Goal: Information Seeking & Learning: Learn about a topic

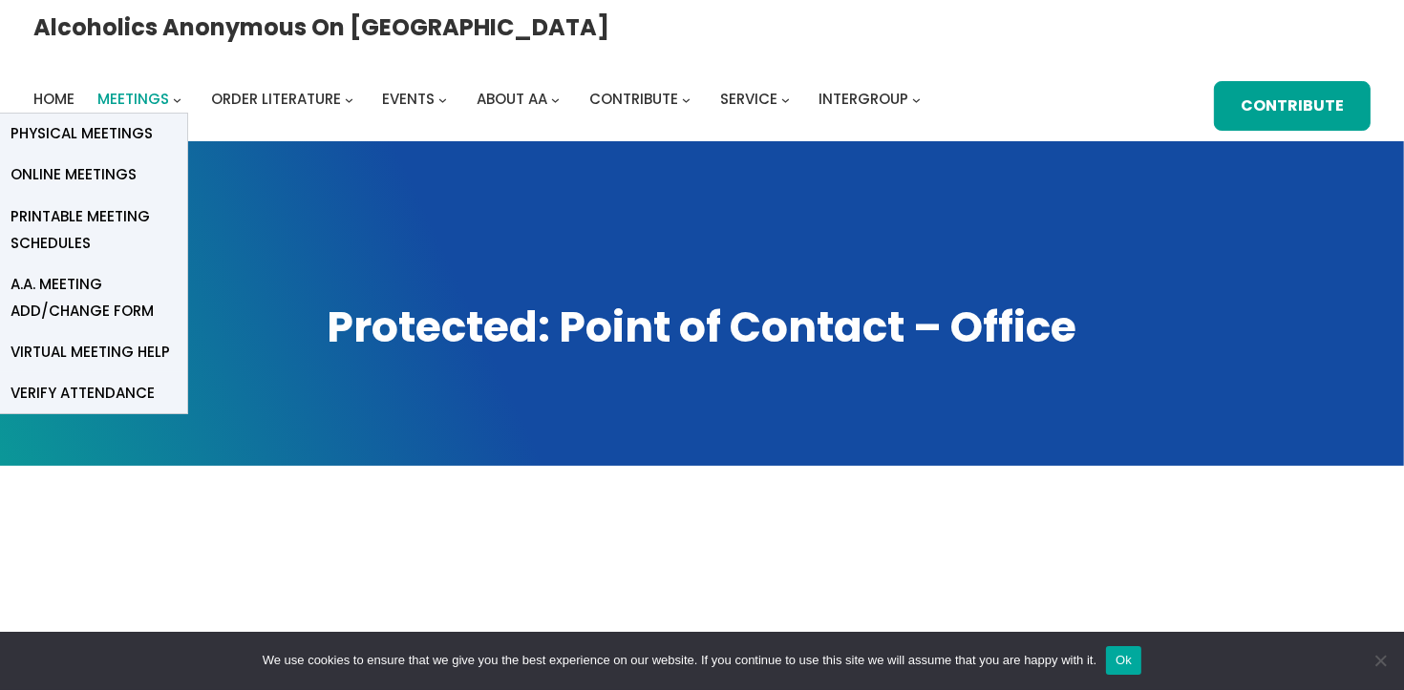
click at [169, 89] on span "Meetings" at bounding box center [133, 99] width 72 height 20
click at [153, 120] on span "Physical Meetings" at bounding box center [82, 133] width 142 height 27
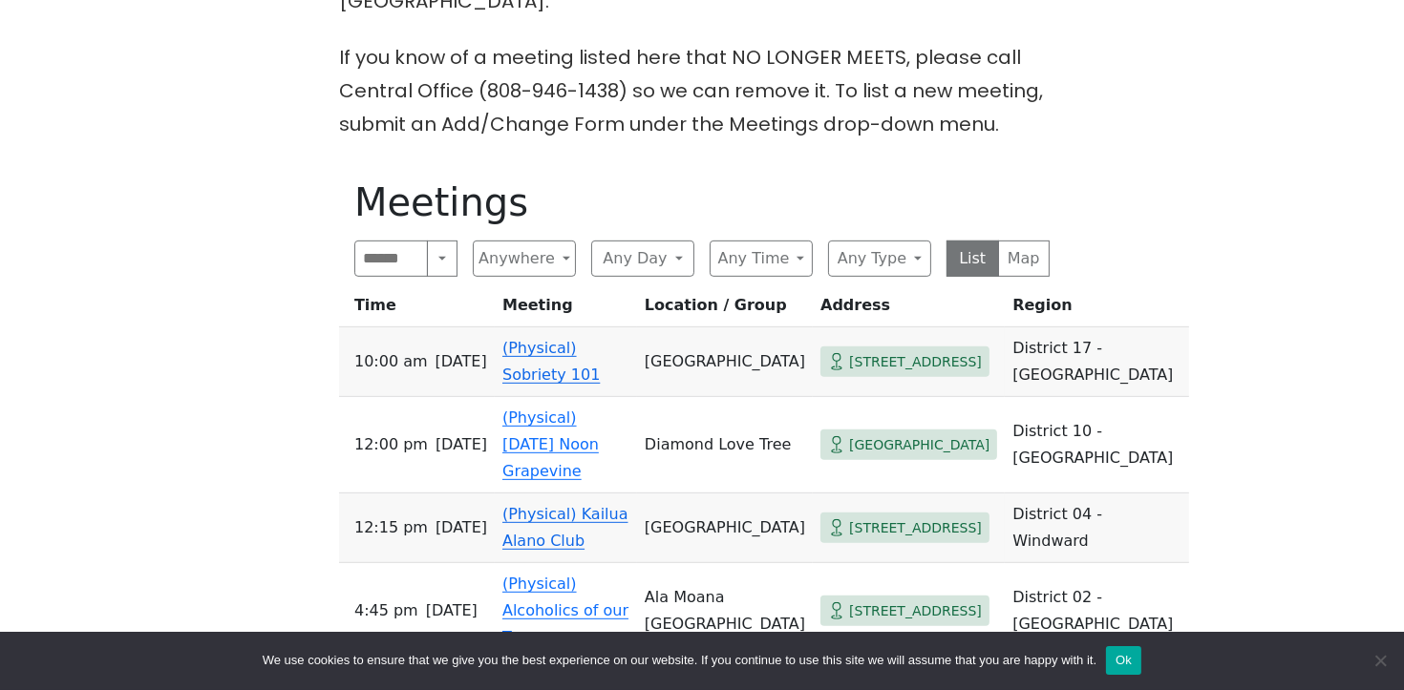
scroll to position [905, 0]
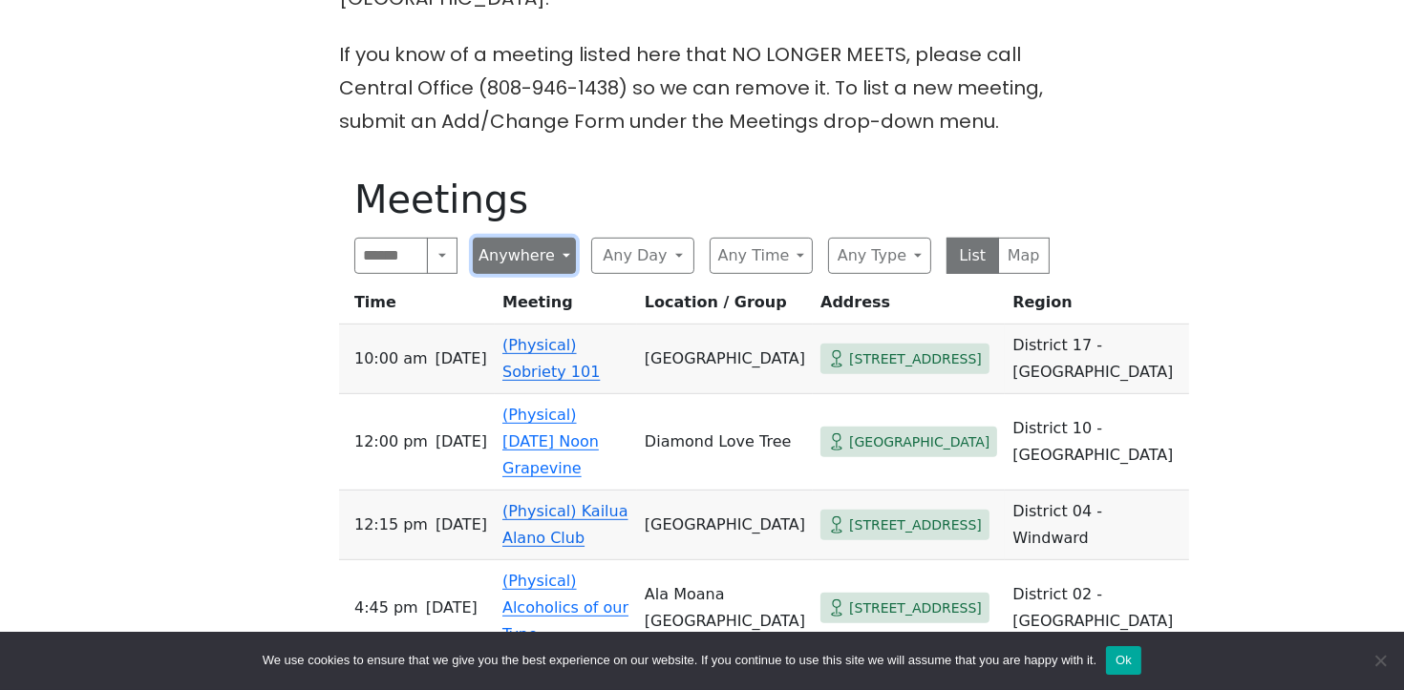
click at [569, 238] on button "Anywhere" at bounding box center [524, 256] width 103 height 36
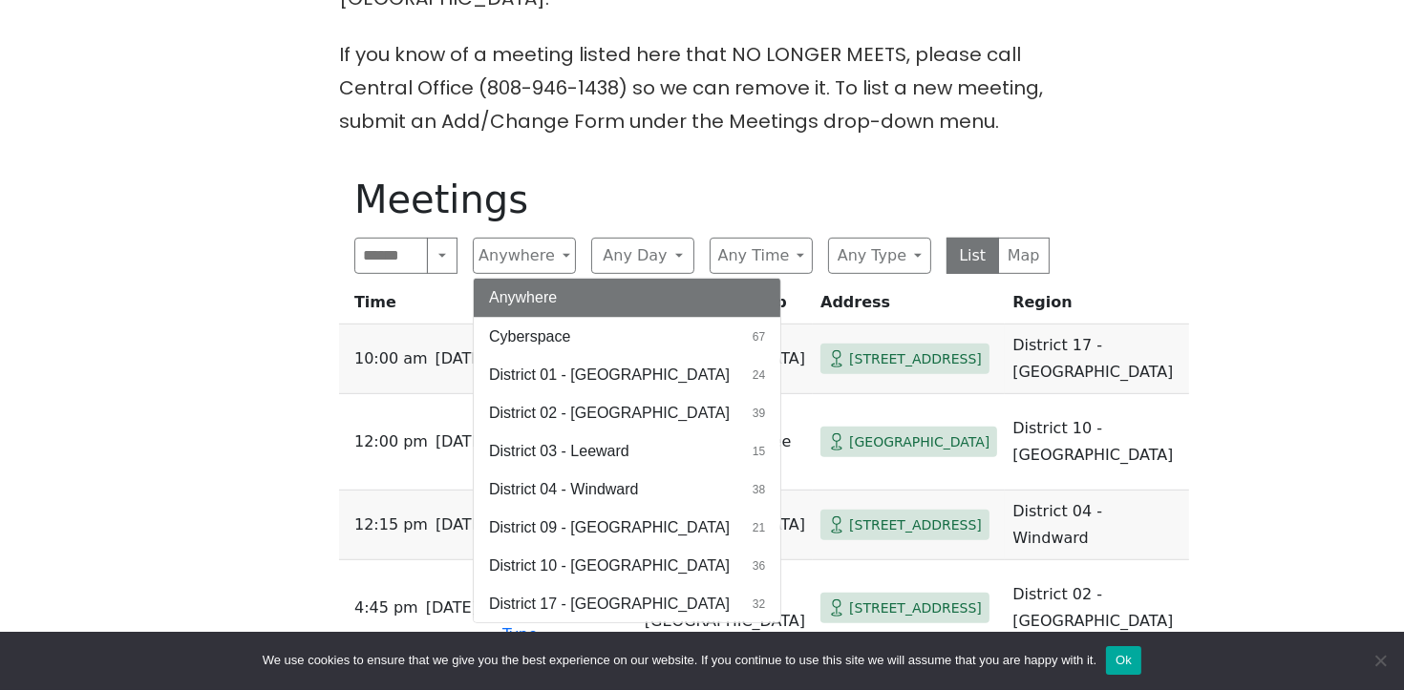
click at [586, 177] on h1 "Meetings" at bounding box center [701, 200] width 695 height 46
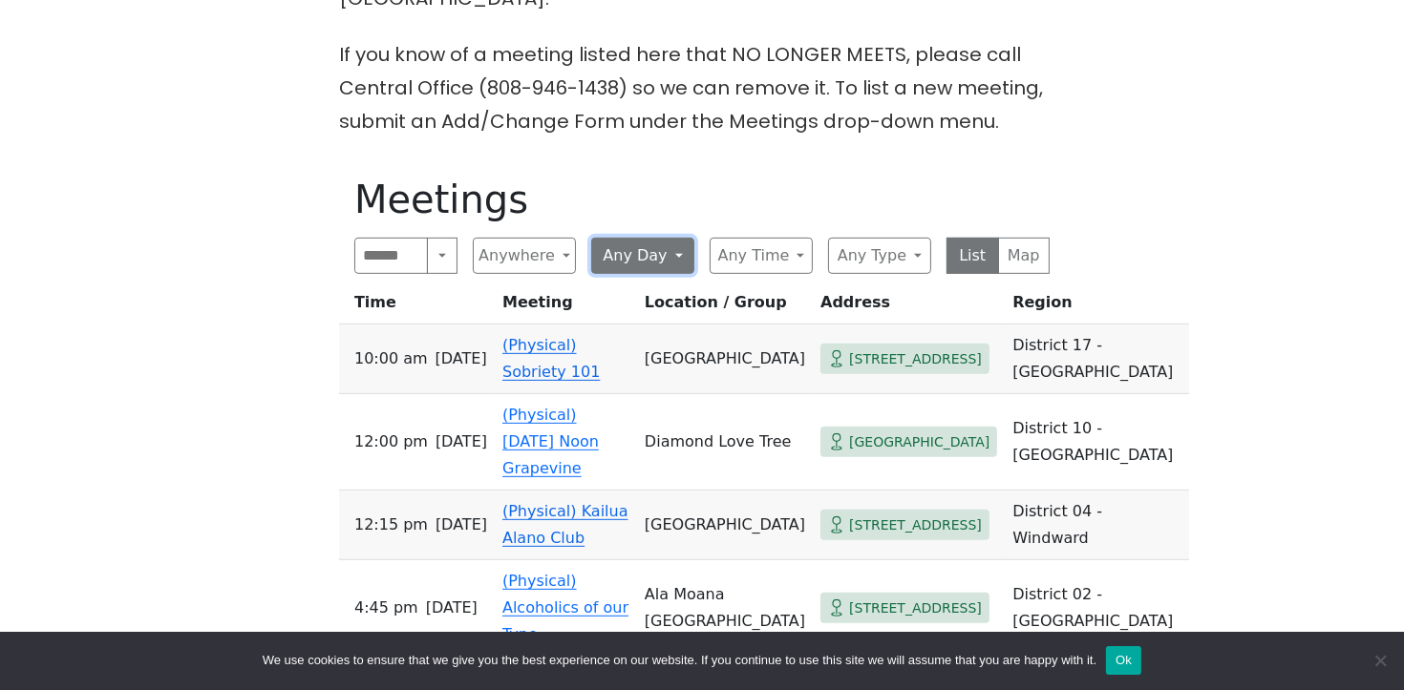
click at [676, 238] on button "Any Day" at bounding box center [642, 256] width 103 height 36
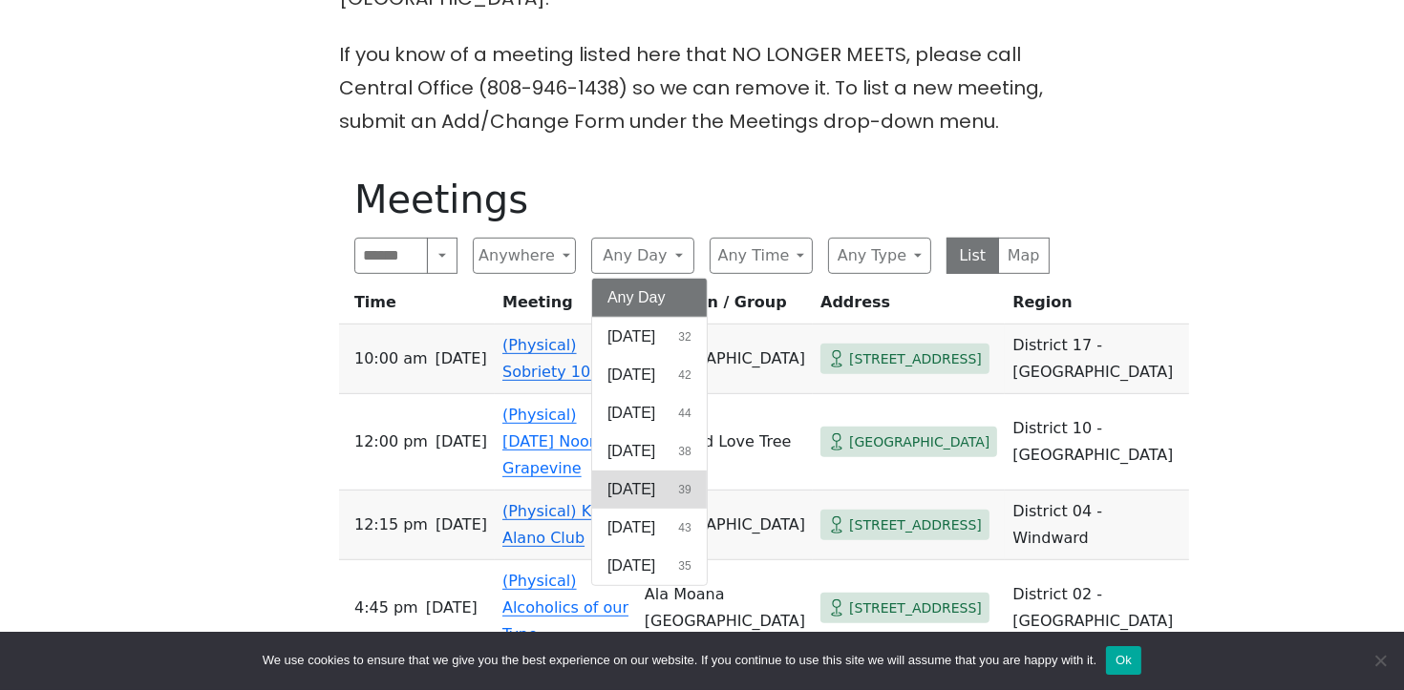
click at [654, 478] on span "Thursday" at bounding box center [631, 489] width 48 height 23
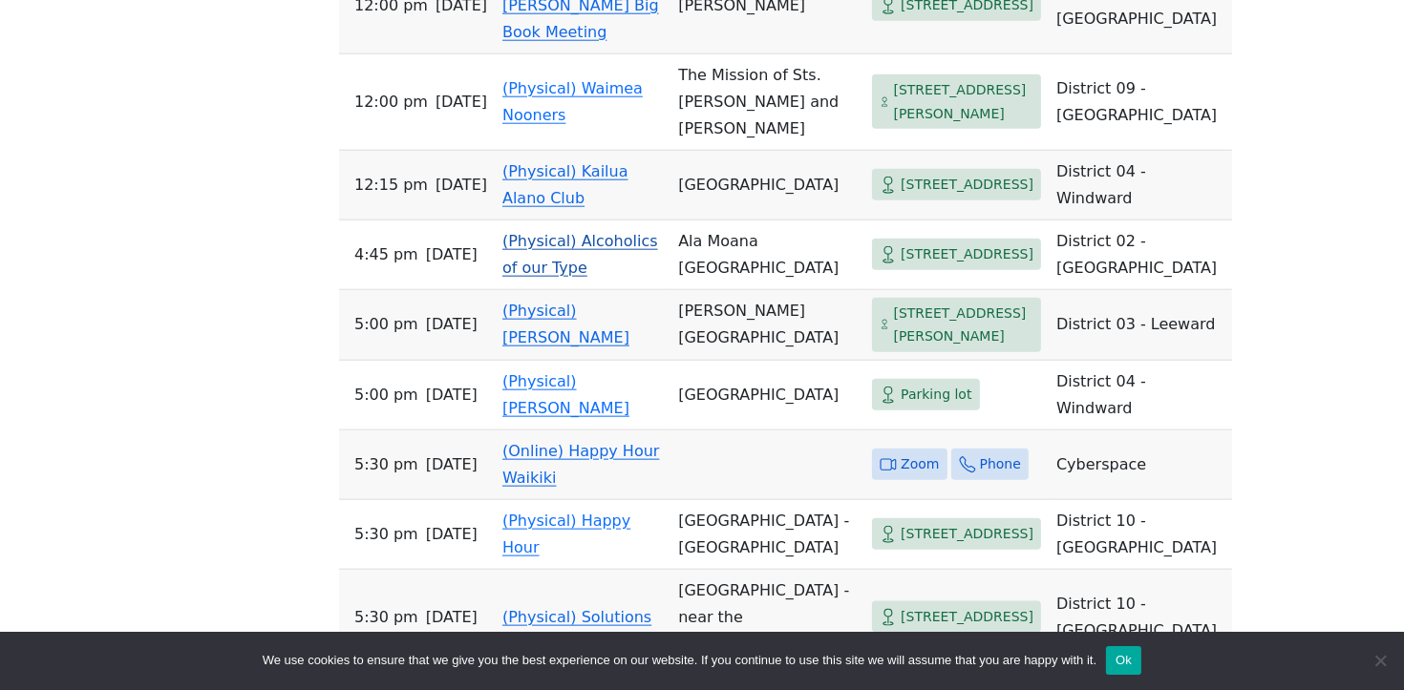
scroll to position [2453, 0]
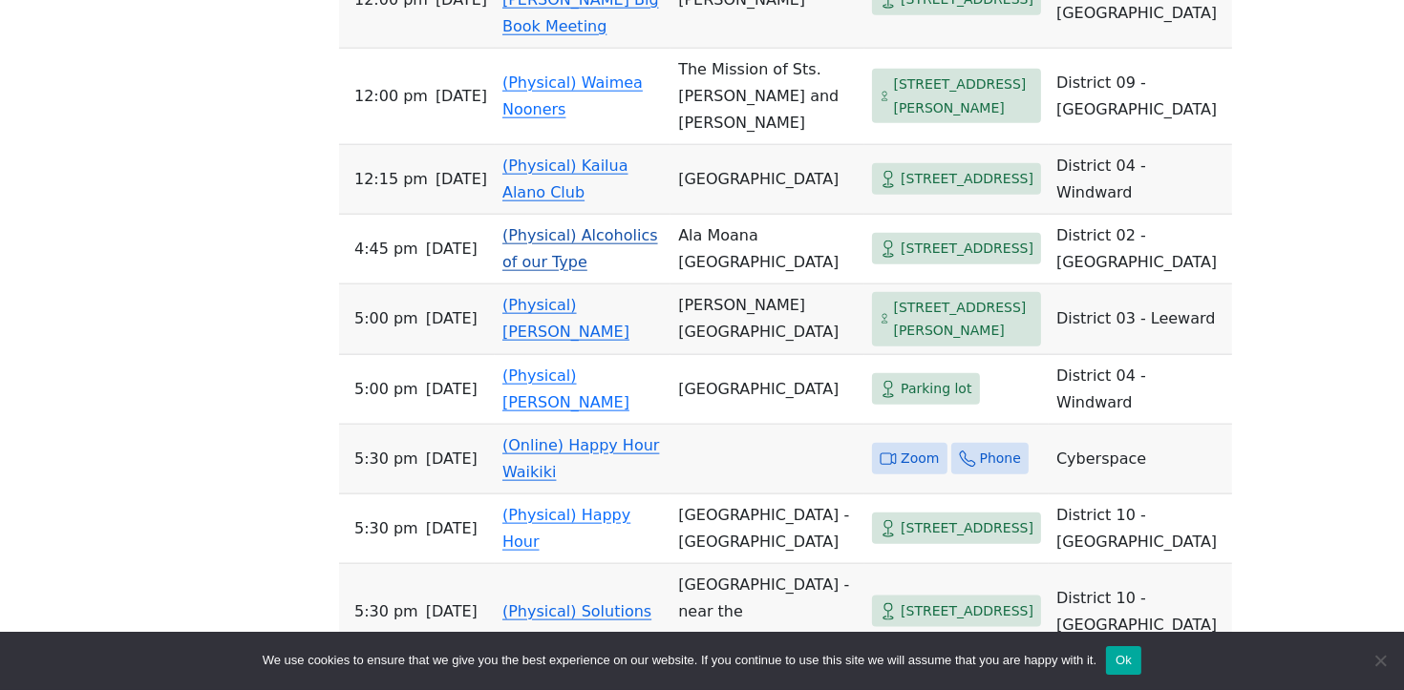
click at [906, 261] on span "240 Ala Moana Park Dr" at bounding box center [966, 249] width 133 height 24
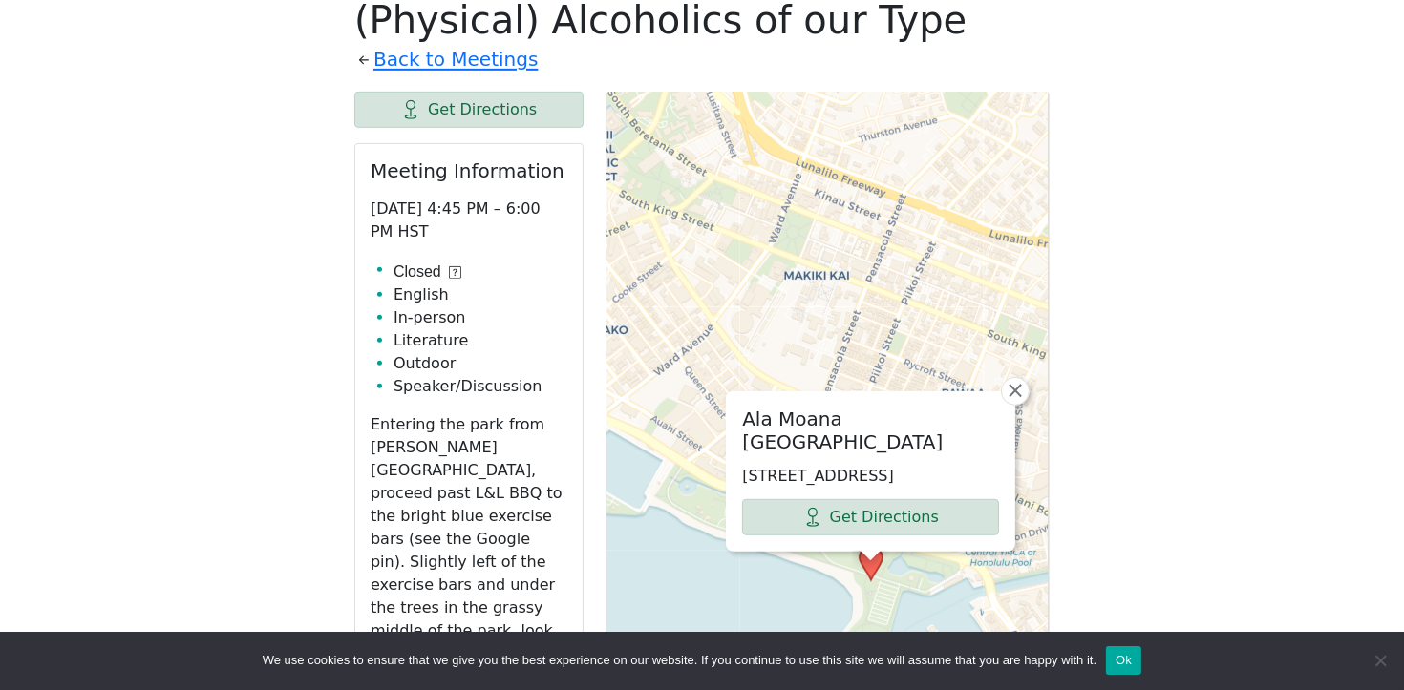
scroll to position [1218, 0]
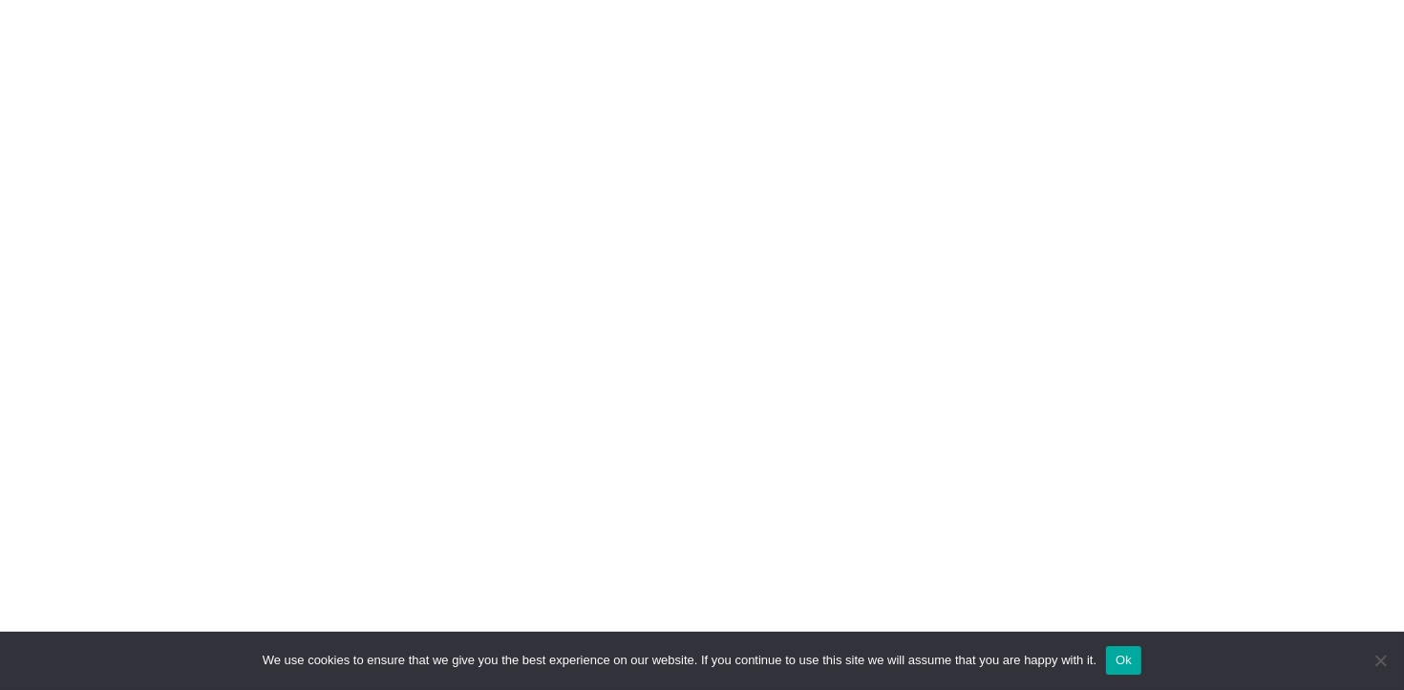
scroll to position [542, 0]
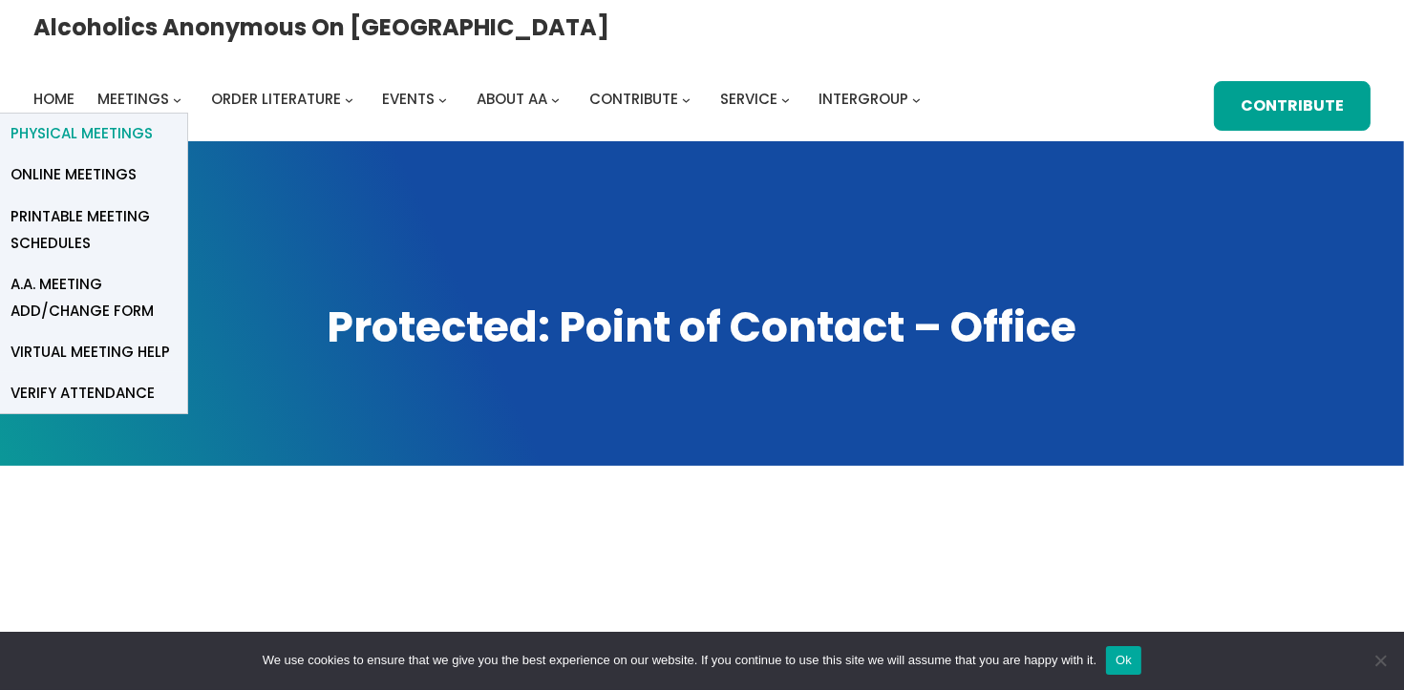
click at [153, 120] on span "Physical Meetings" at bounding box center [82, 133] width 142 height 27
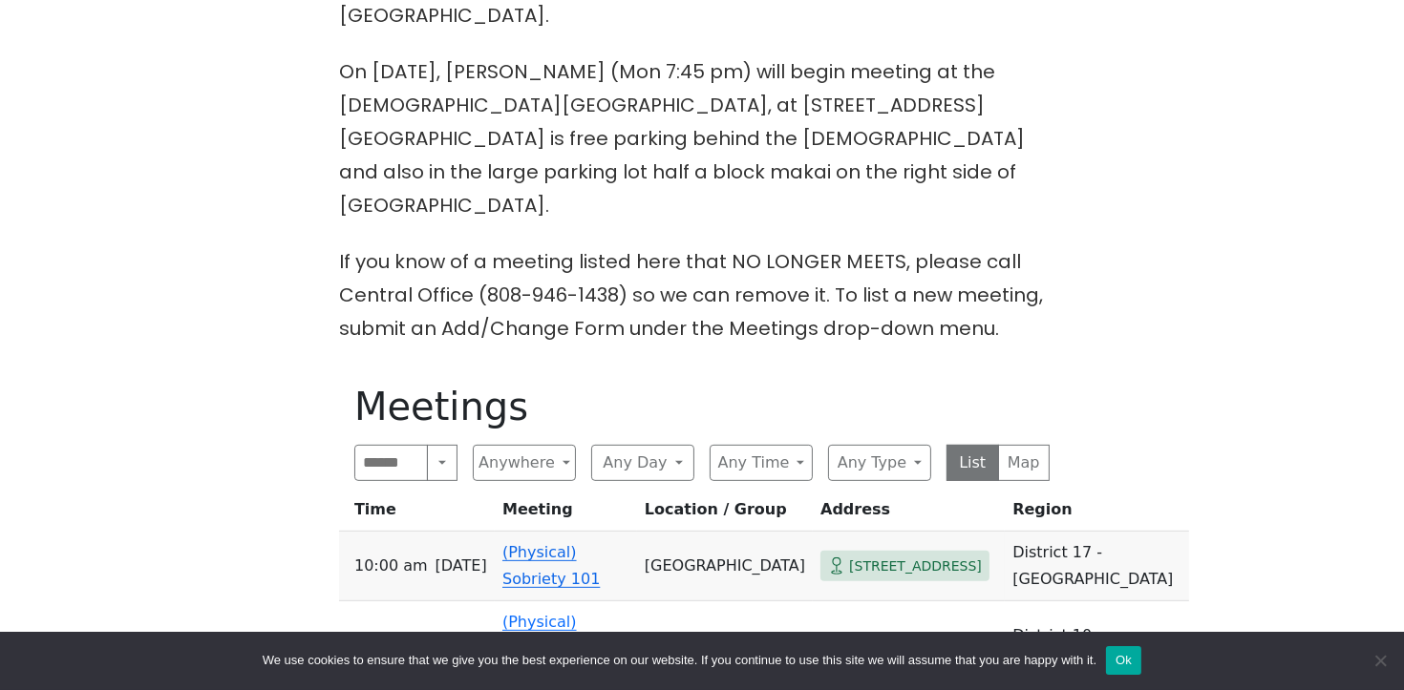
scroll to position [708, 0]
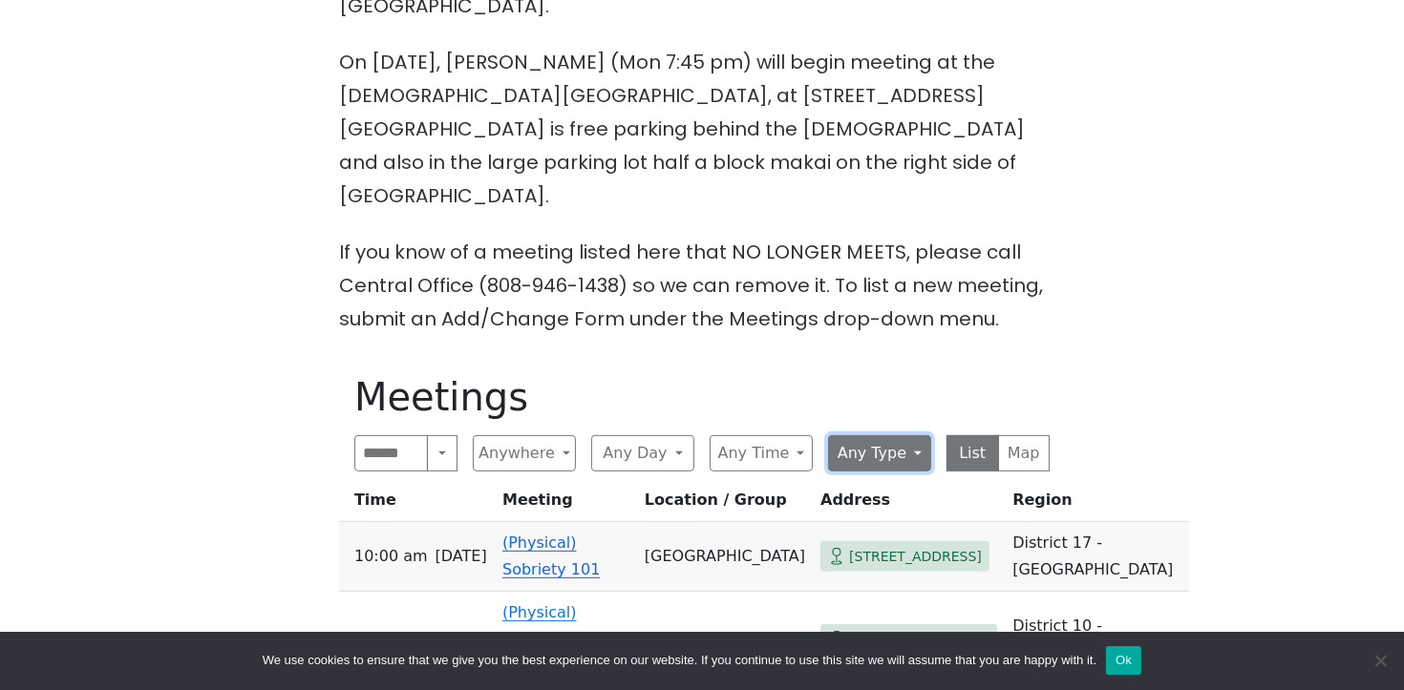
click at [901, 435] on button "Any Type" at bounding box center [879, 453] width 103 height 36
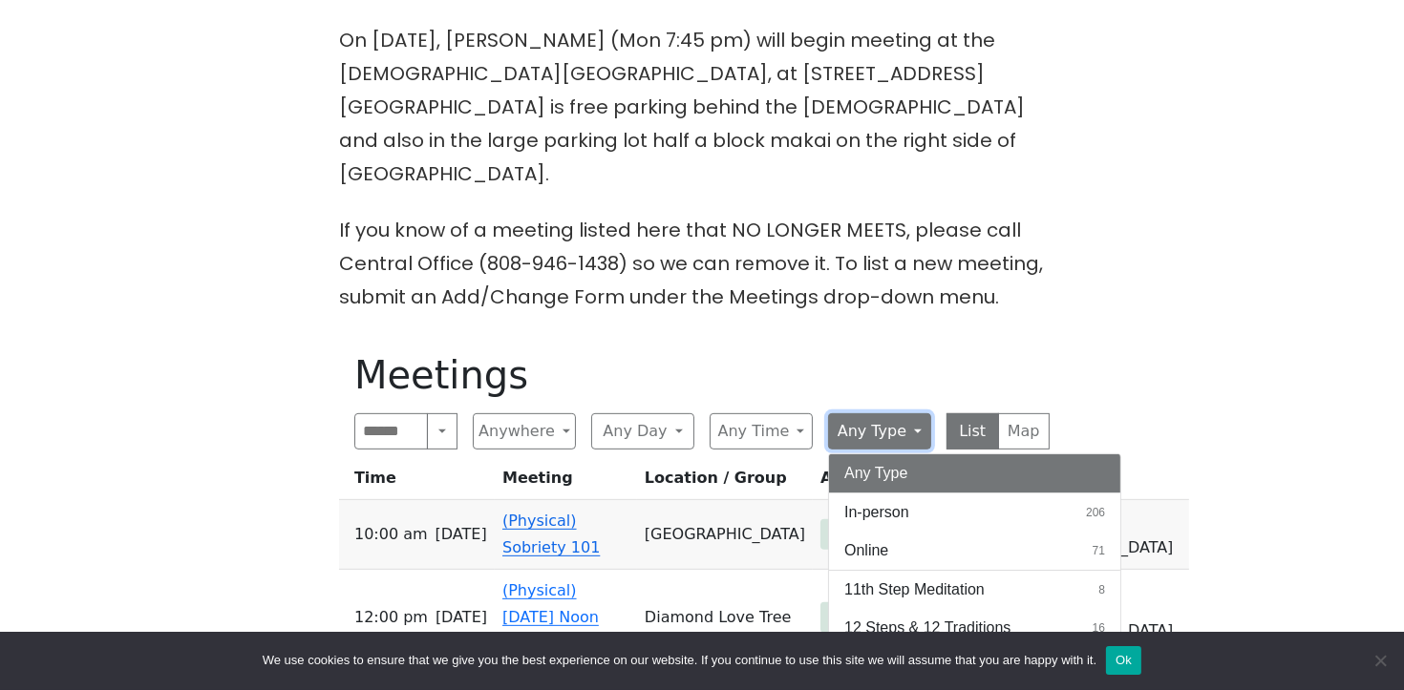
scroll to position [731, 0]
click at [969, 413] on button "List" at bounding box center [972, 431] width 53 height 36
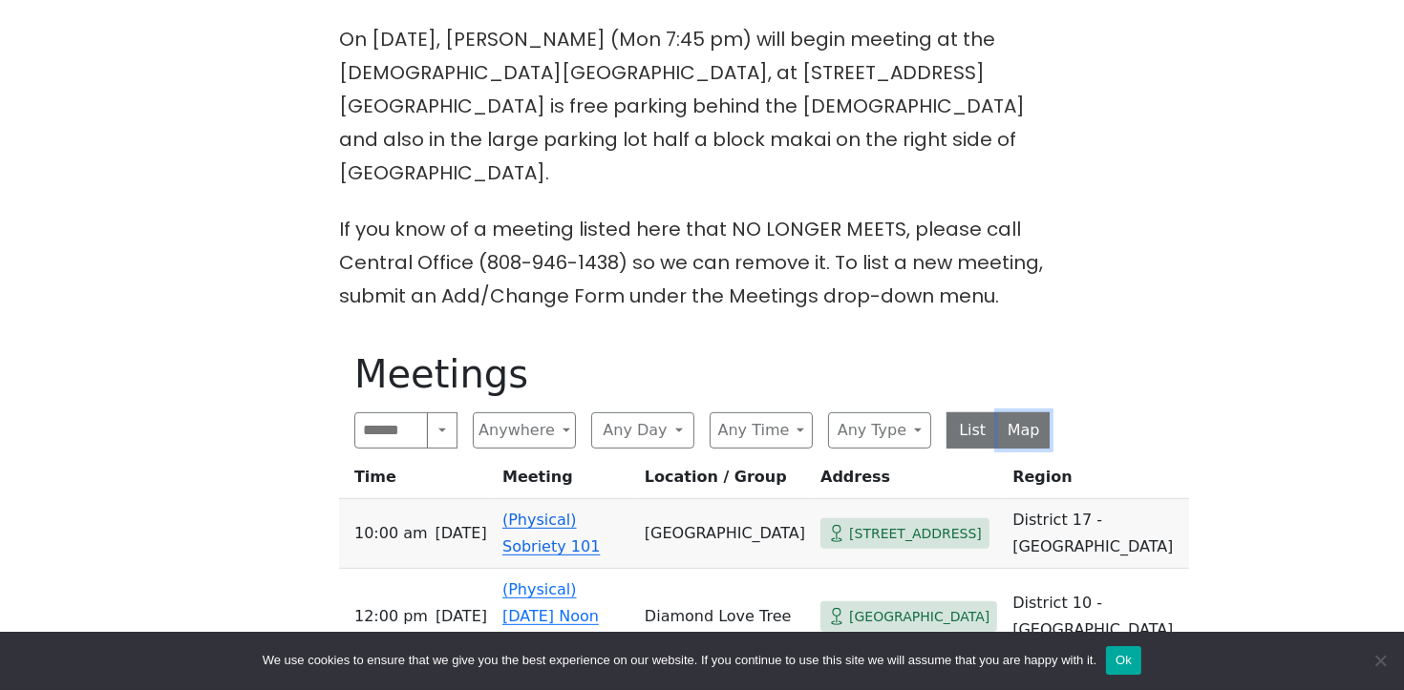
click at [1048, 413] on button "Map" at bounding box center [1024, 431] width 53 height 36
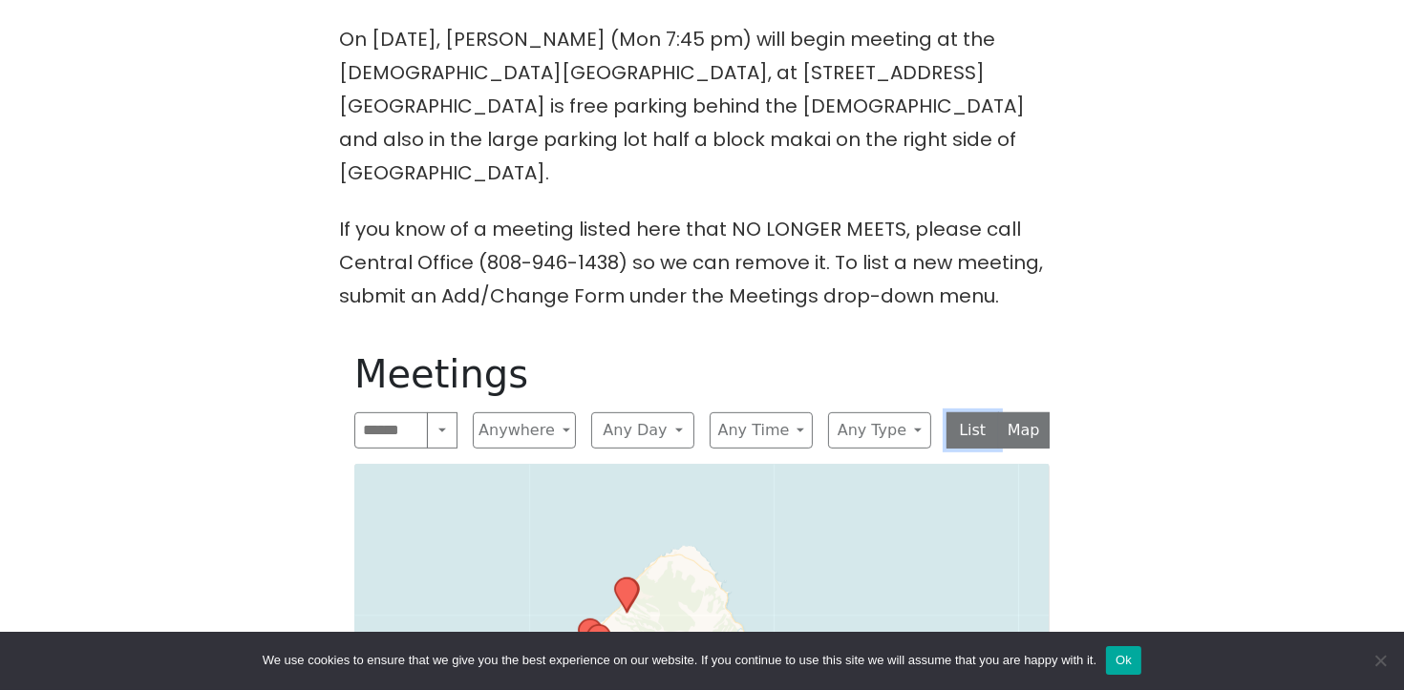
click at [981, 413] on button "List" at bounding box center [972, 431] width 53 height 36
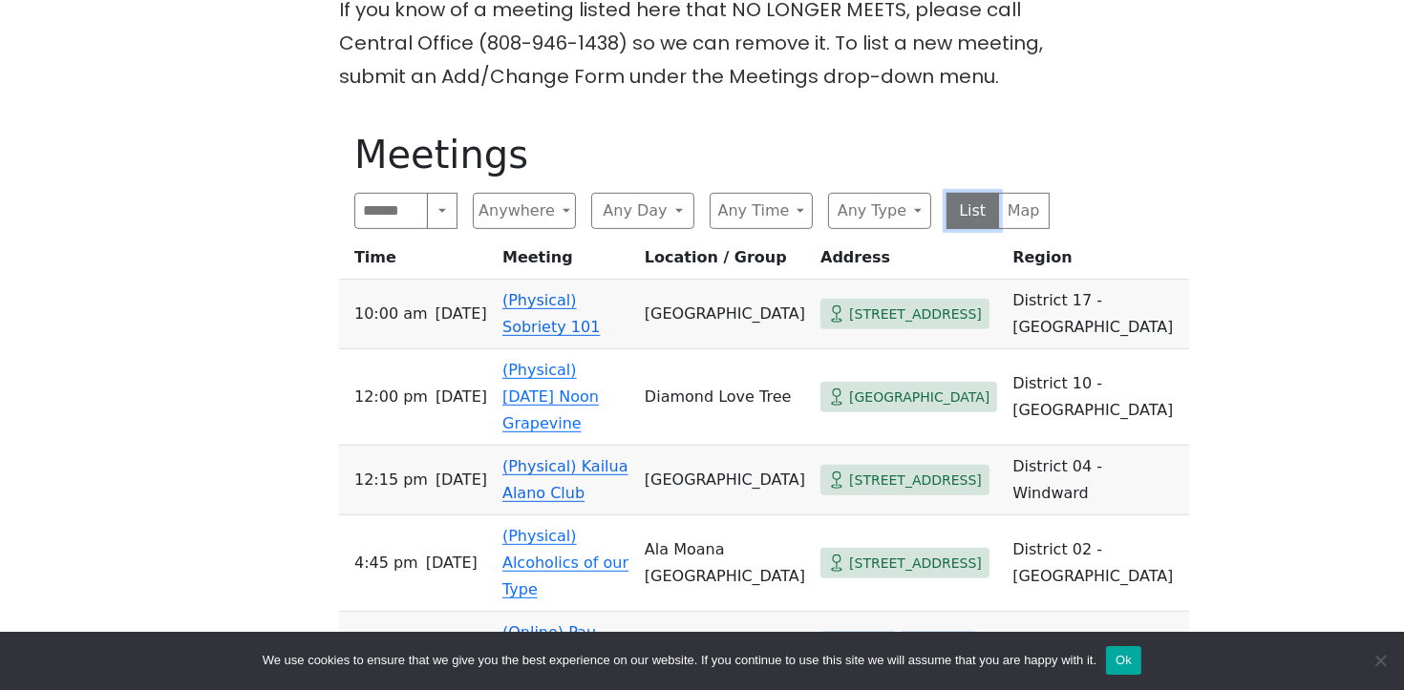
scroll to position [960, 0]
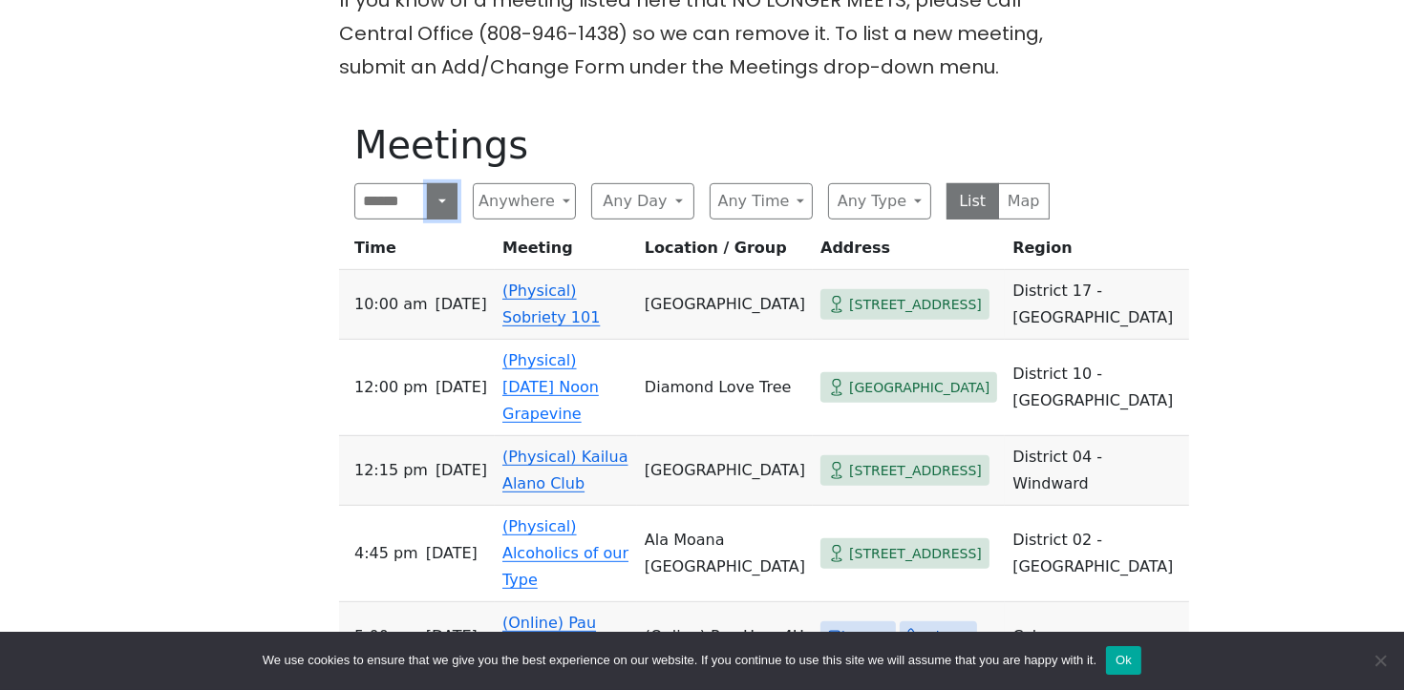
click at [445, 183] on button "Search" at bounding box center [442, 201] width 31 height 36
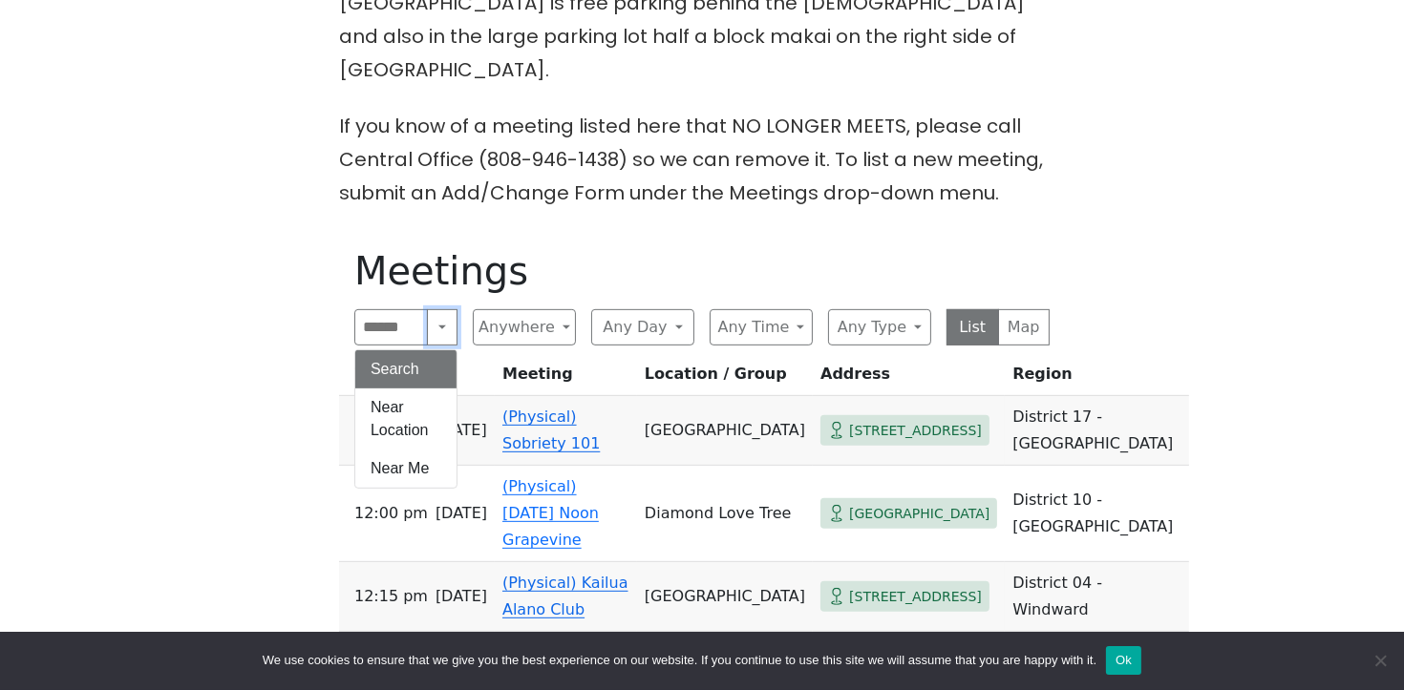
scroll to position [832, 0]
click at [1155, 348] on div "The Pioneer Group (Tues, 6:30, inside the Women’s Bld. at Central Union Church)…" at bounding box center [702, 454] width 1263 height 1491
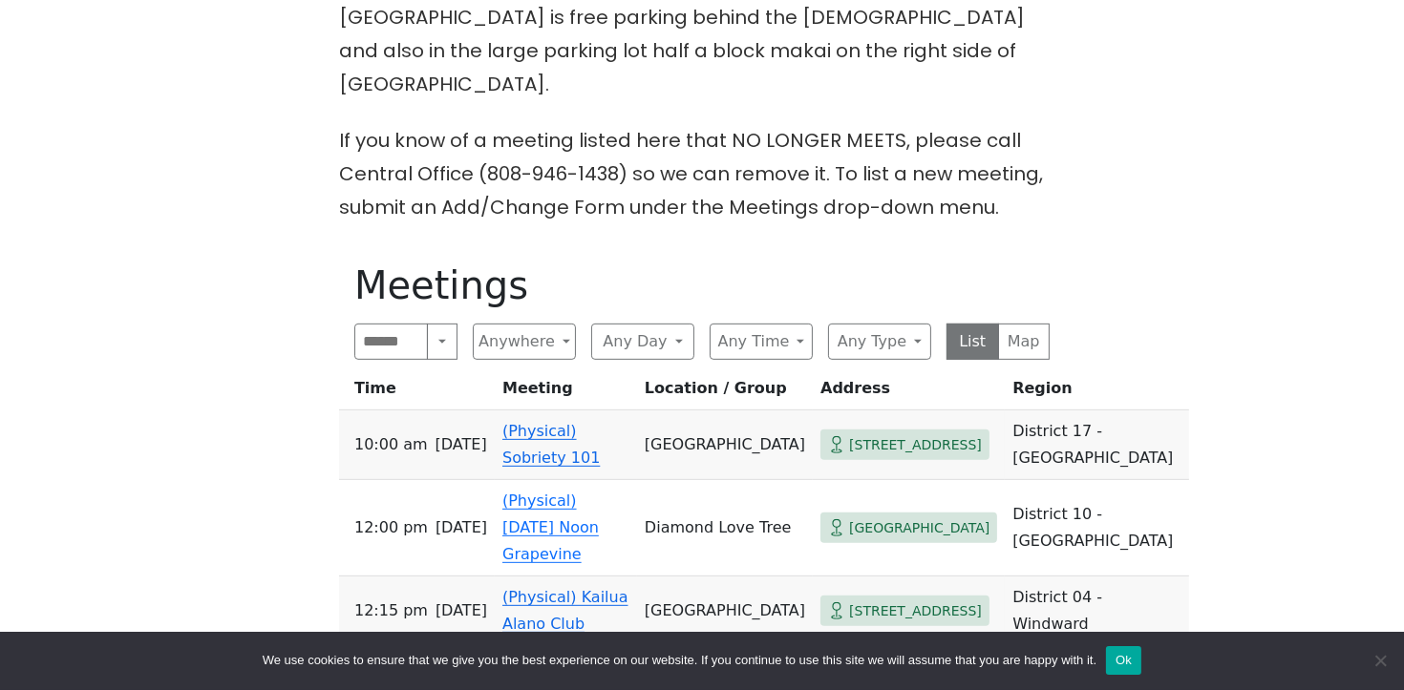
scroll to position [810, 0]
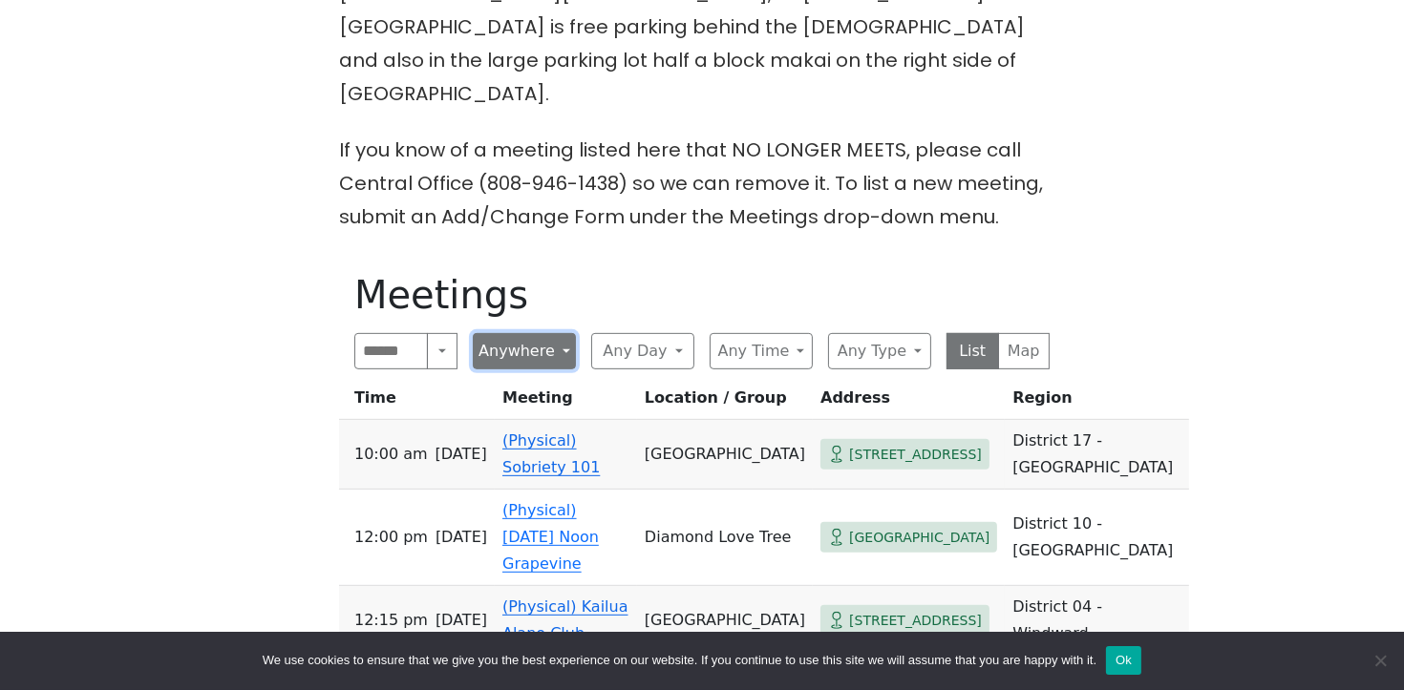
click at [565, 333] on button "Anywhere" at bounding box center [524, 351] width 103 height 36
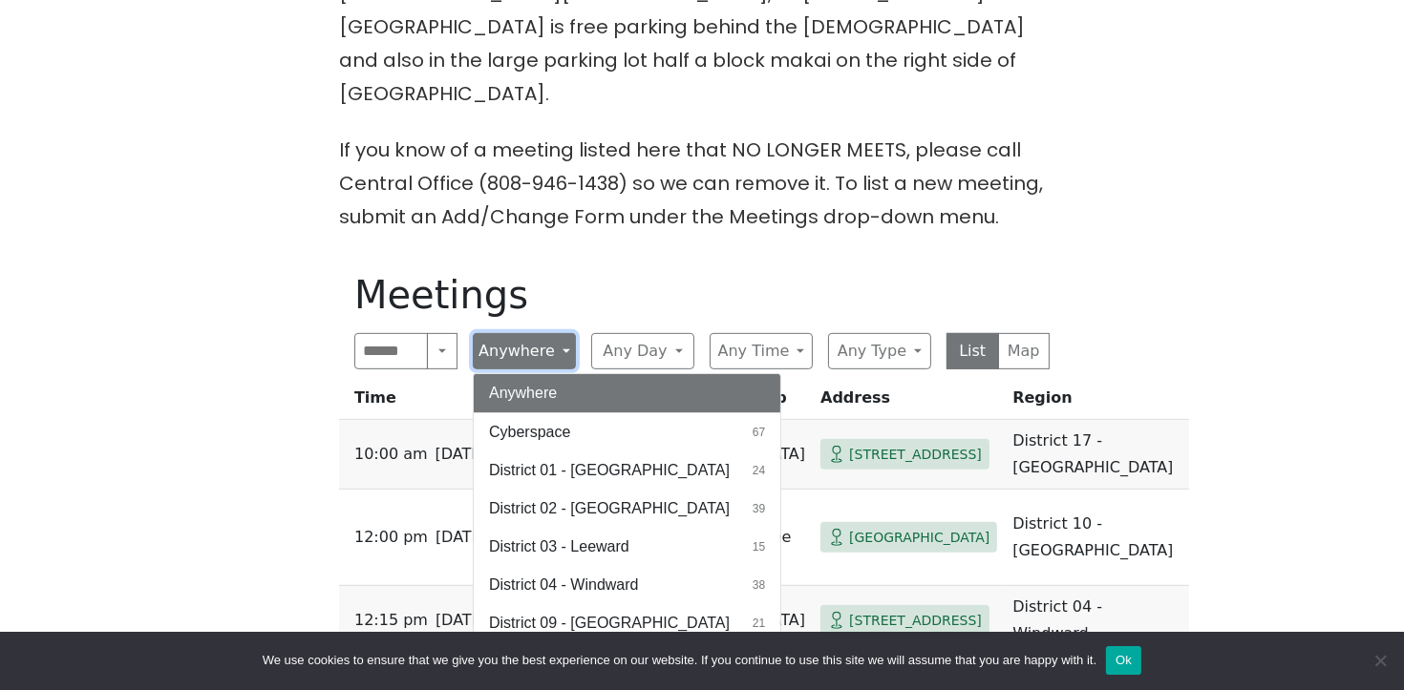
click at [565, 333] on button "Anywhere" at bounding box center [524, 351] width 103 height 36
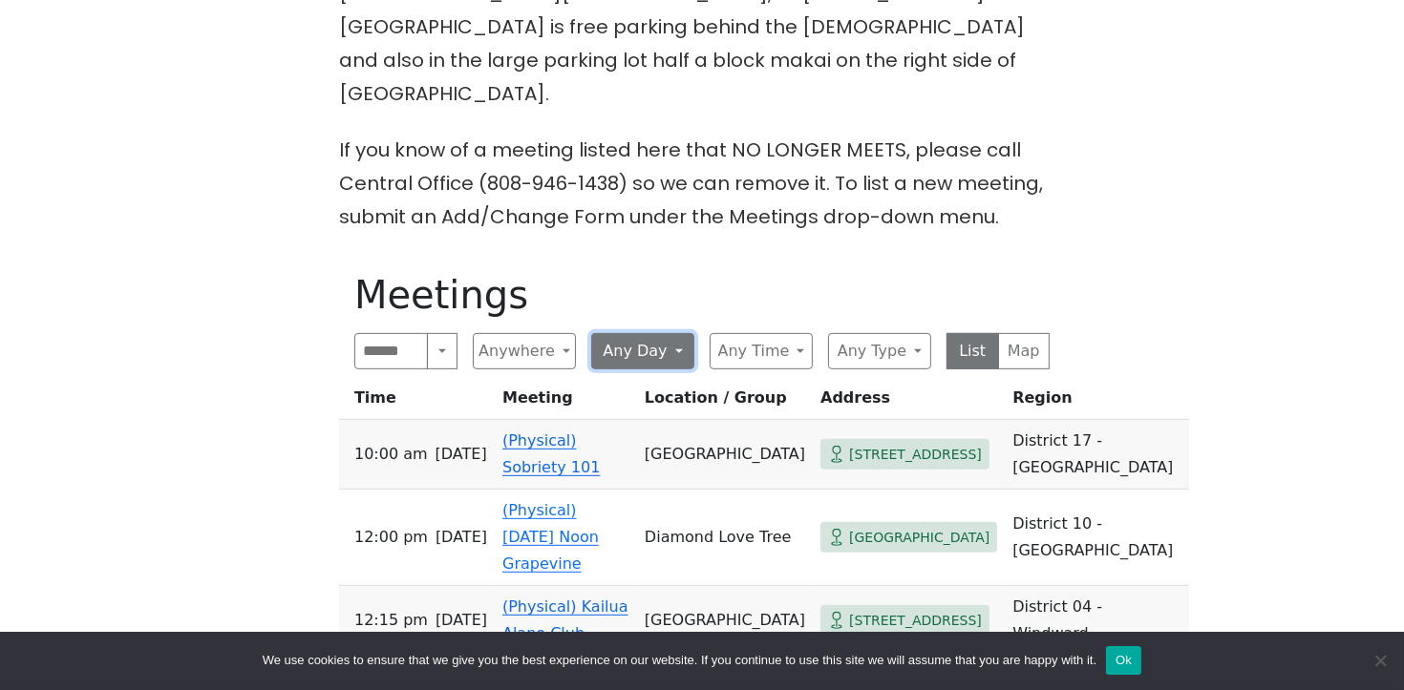
click at [641, 333] on button "Any Day" at bounding box center [642, 351] width 103 height 36
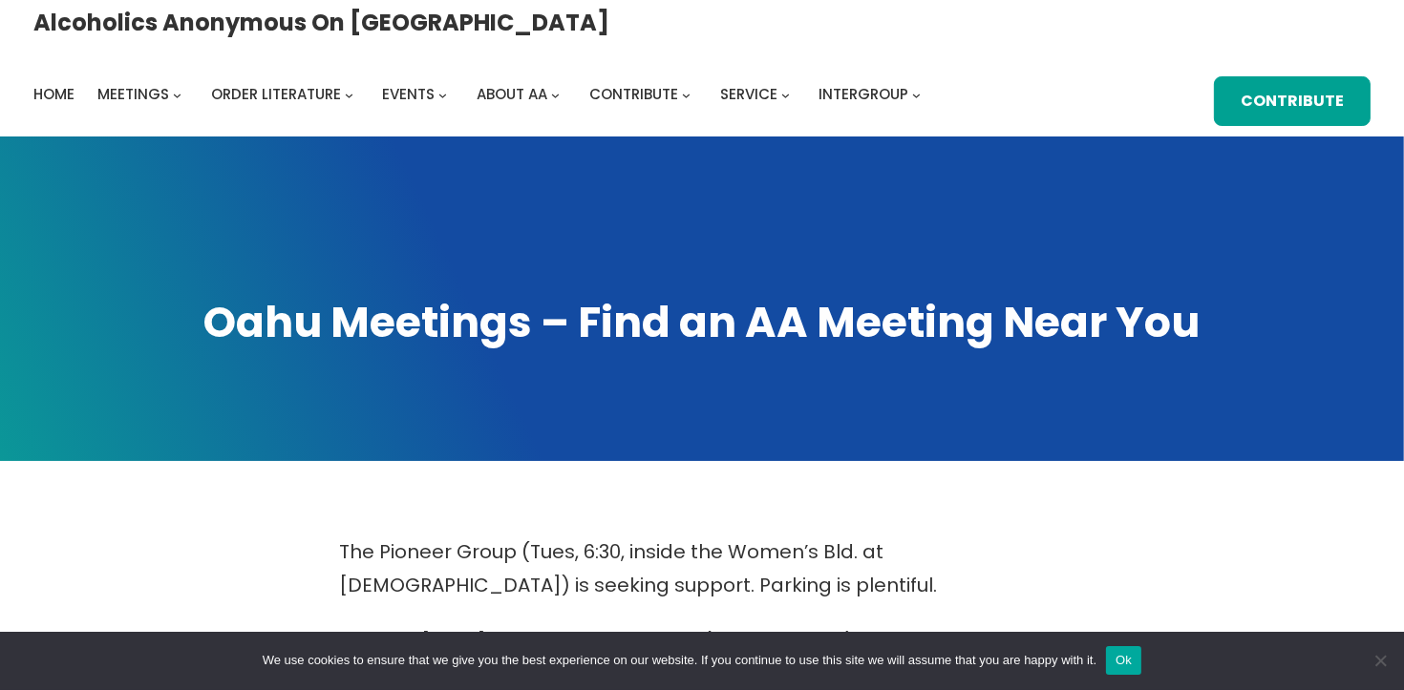
scroll to position [0, 0]
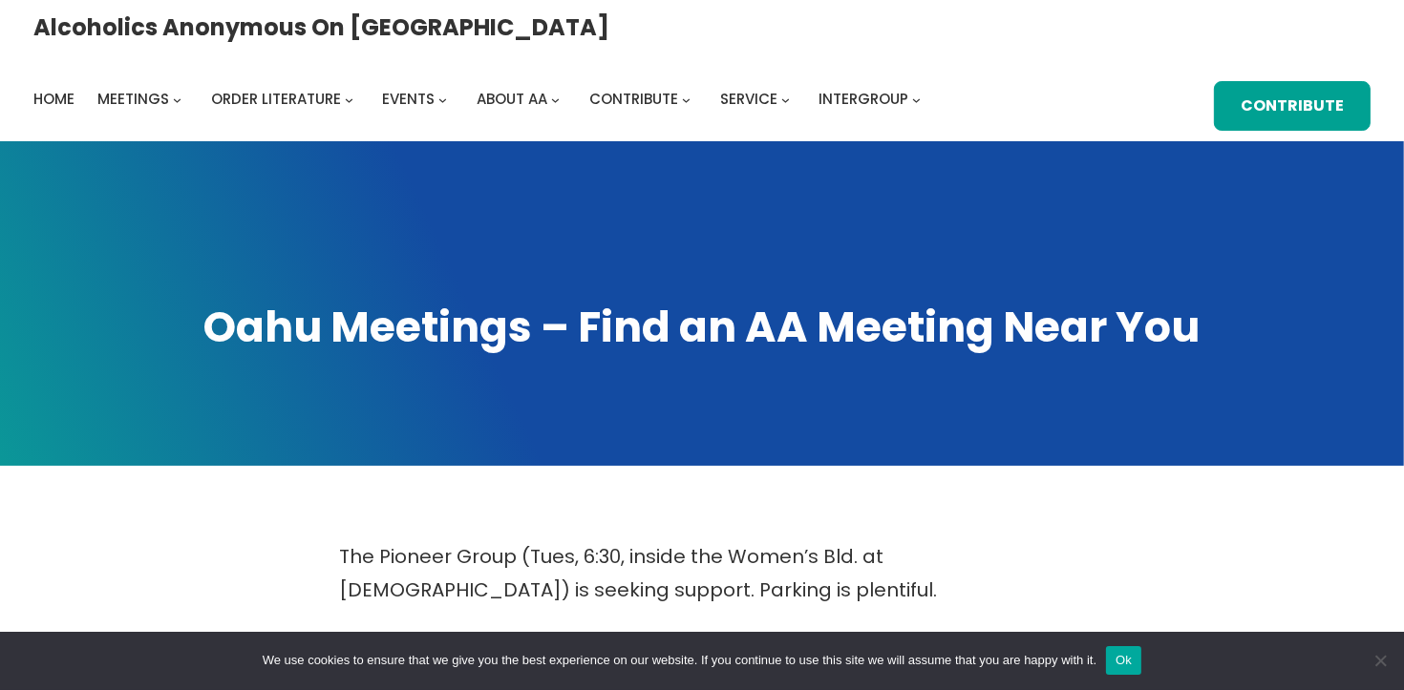
scroll to position [731, 0]
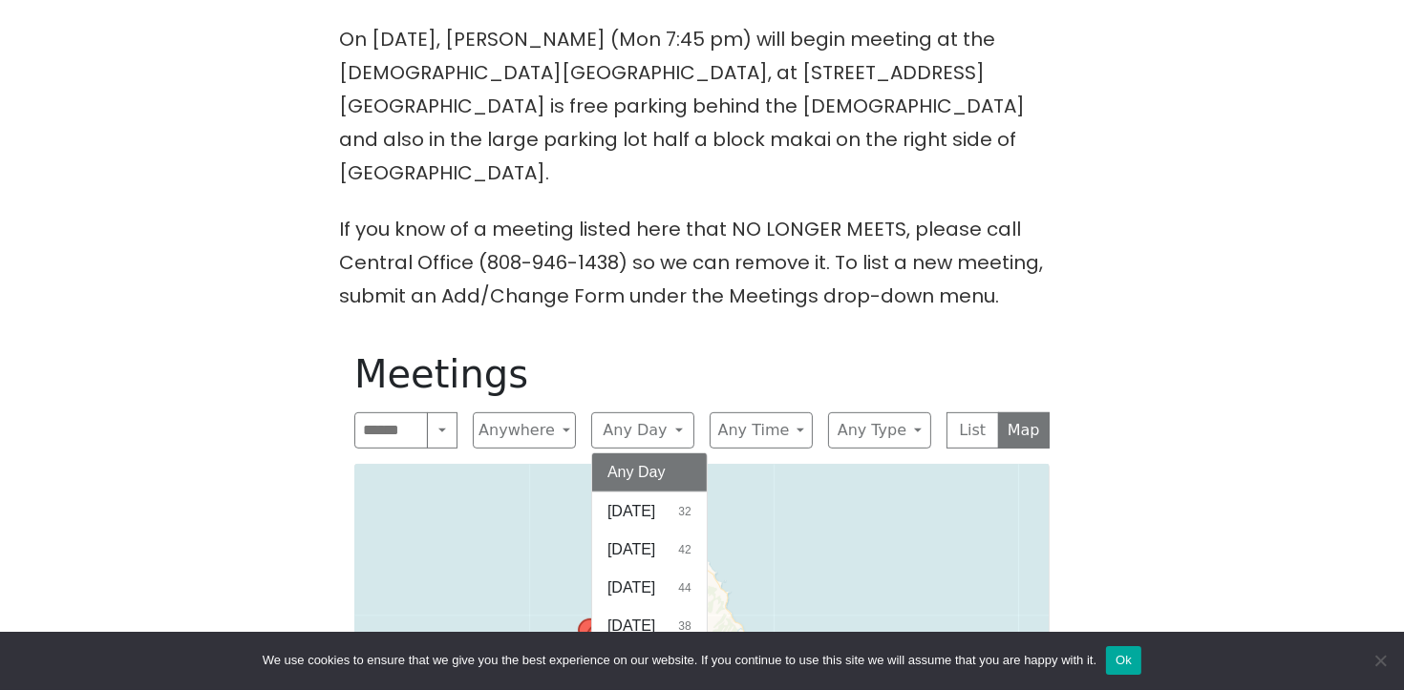
click at [1370, 427] on div "Alcoholics Anonymous on Oahu Home Meetings Physical Meetings Online Meetings Pr…" at bounding box center [702, 444] width 1404 height 2351
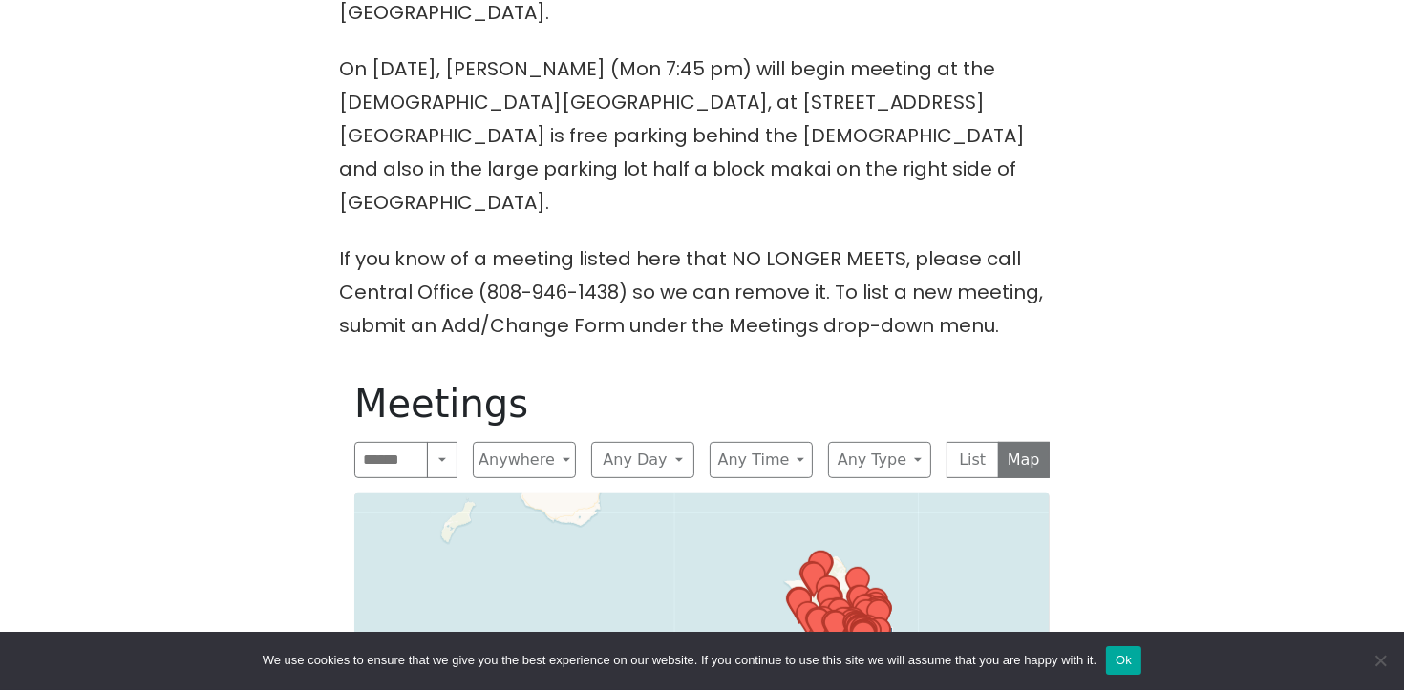
scroll to position [583, 0]
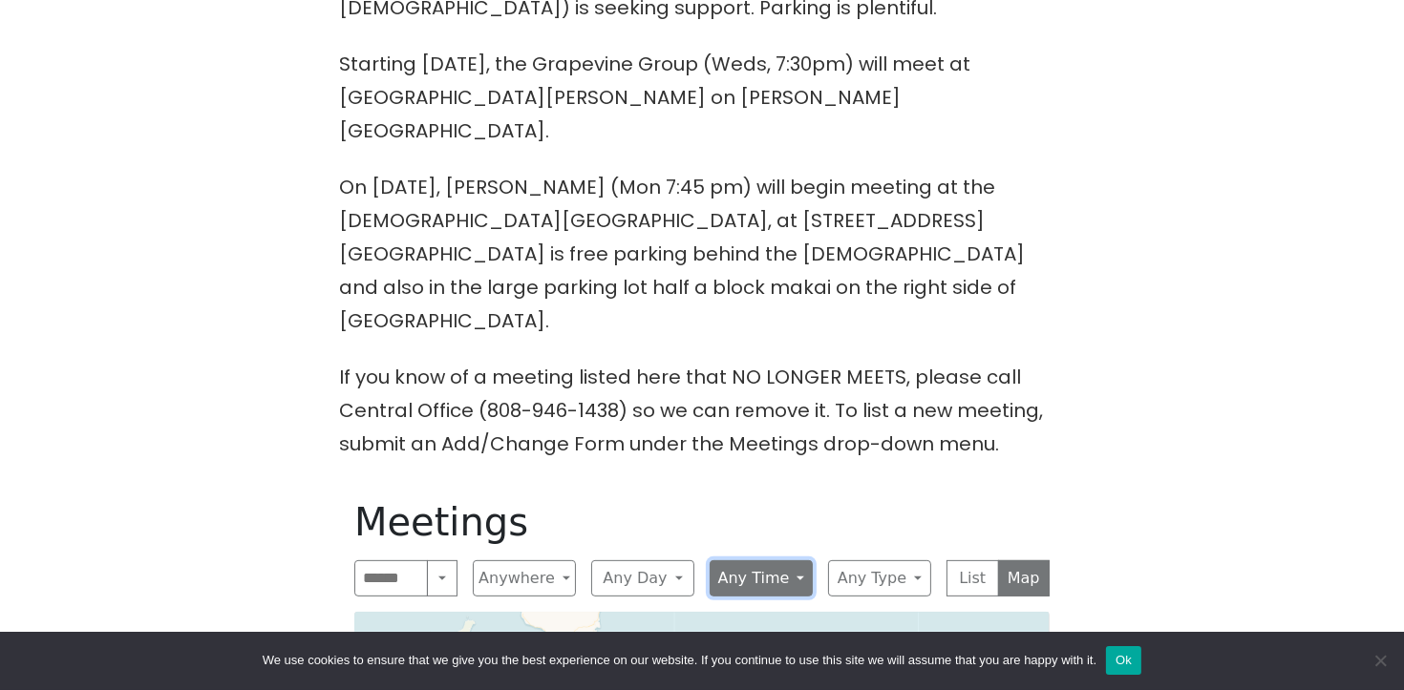
click at [754, 561] on button "Any Time" at bounding box center [761, 579] width 103 height 36
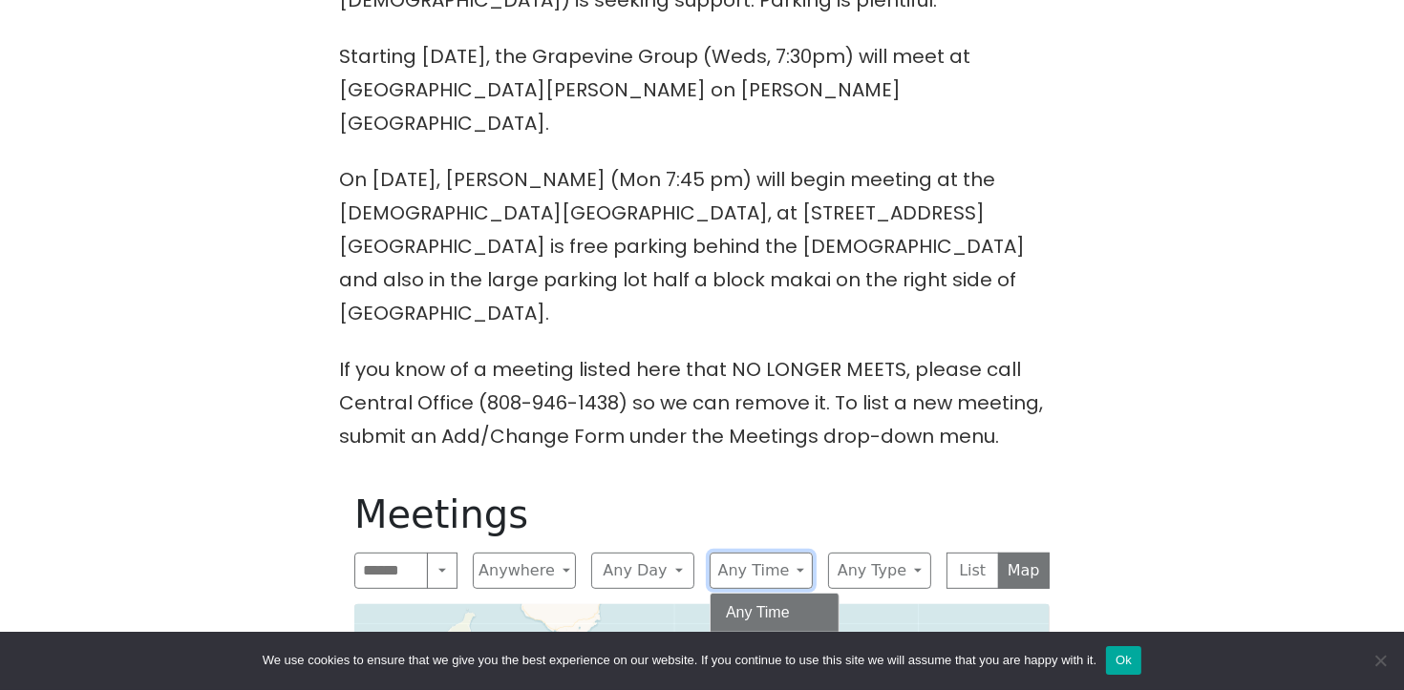
scroll to position [604, 0]
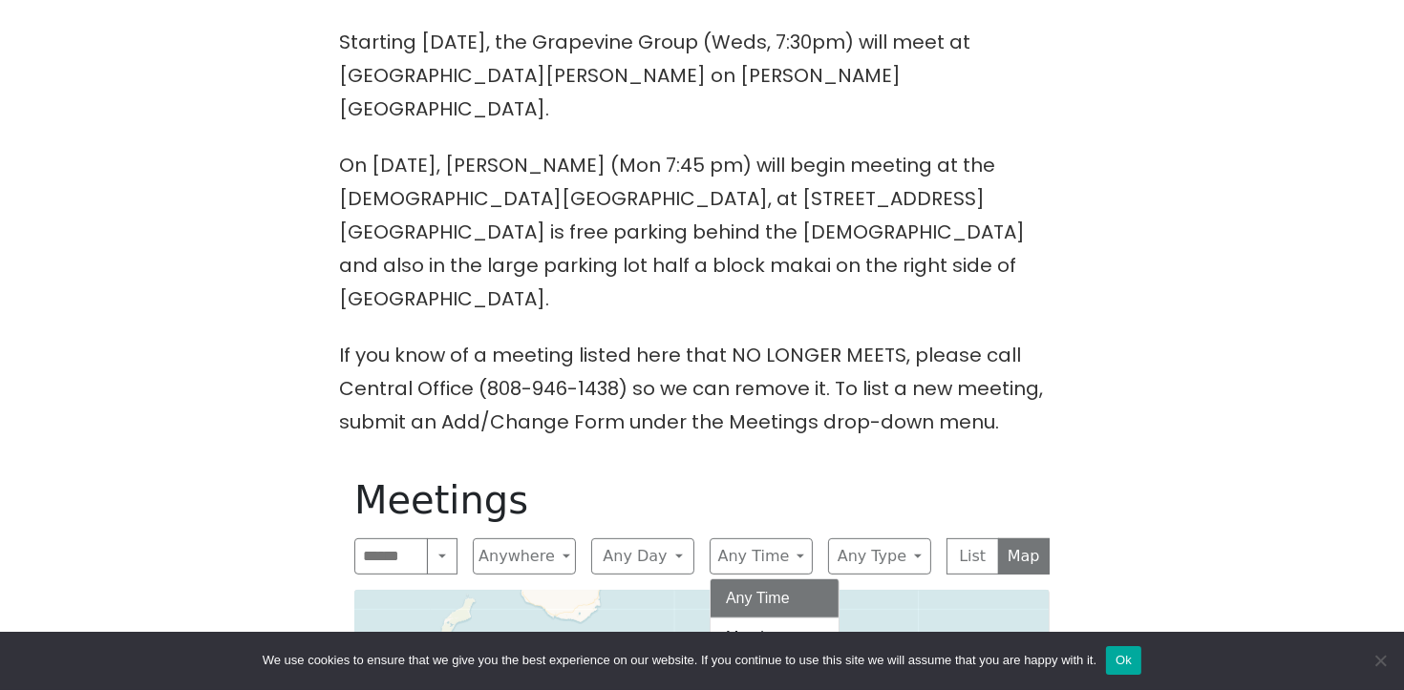
click at [786, 619] on button "Morning 94" at bounding box center [774, 638] width 128 height 38
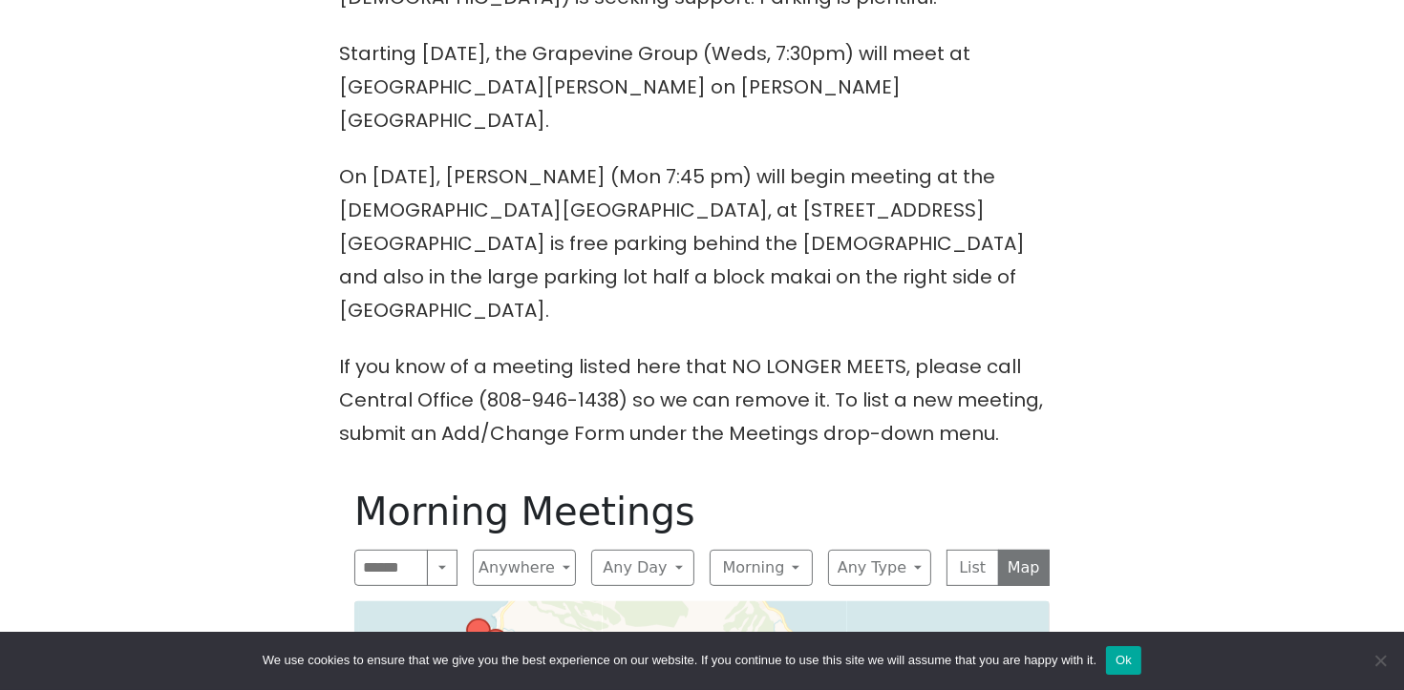
scroll to position [623, 0]
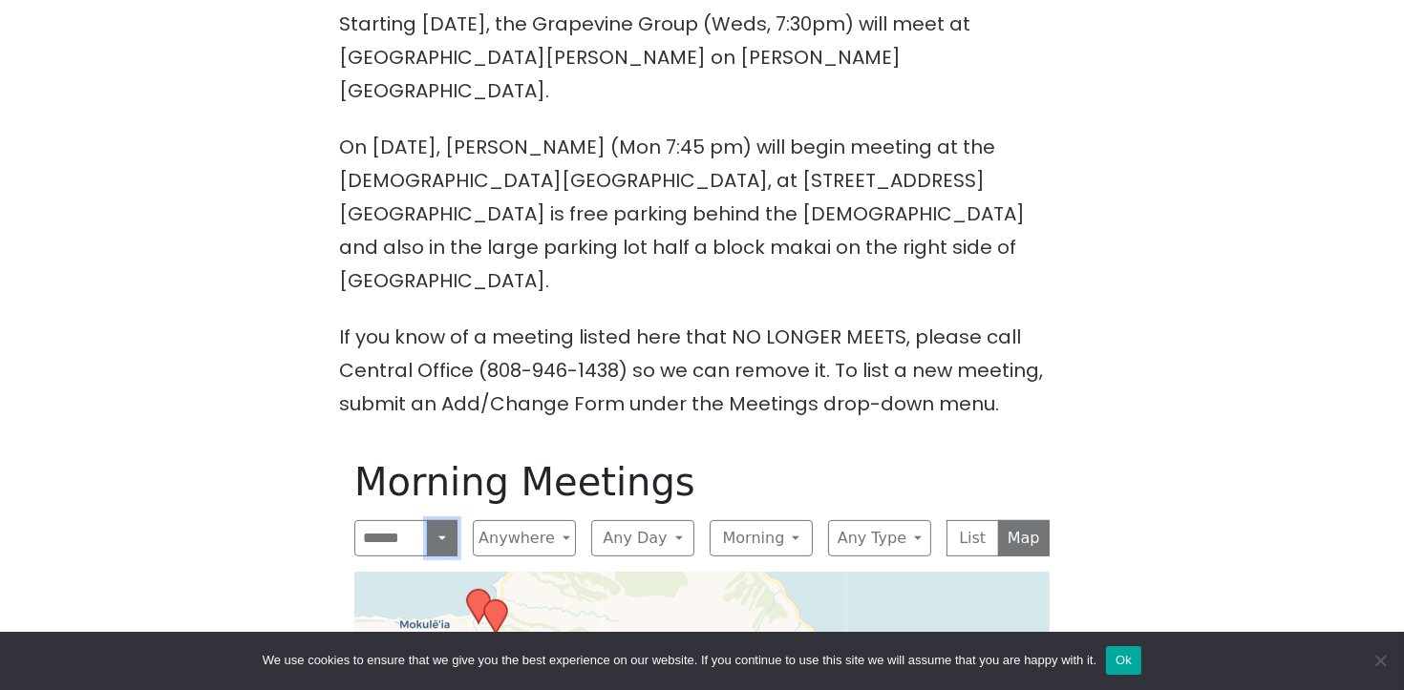
click at [441, 520] on button "Search" at bounding box center [442, 538] width 31 height 36
click at [392, 520] on input "Search" at bounding box center [391, 538] width 74 height 36
click at [498, 520] on button "Anywhere" at bounding box center [524, 538] width 103 height 36
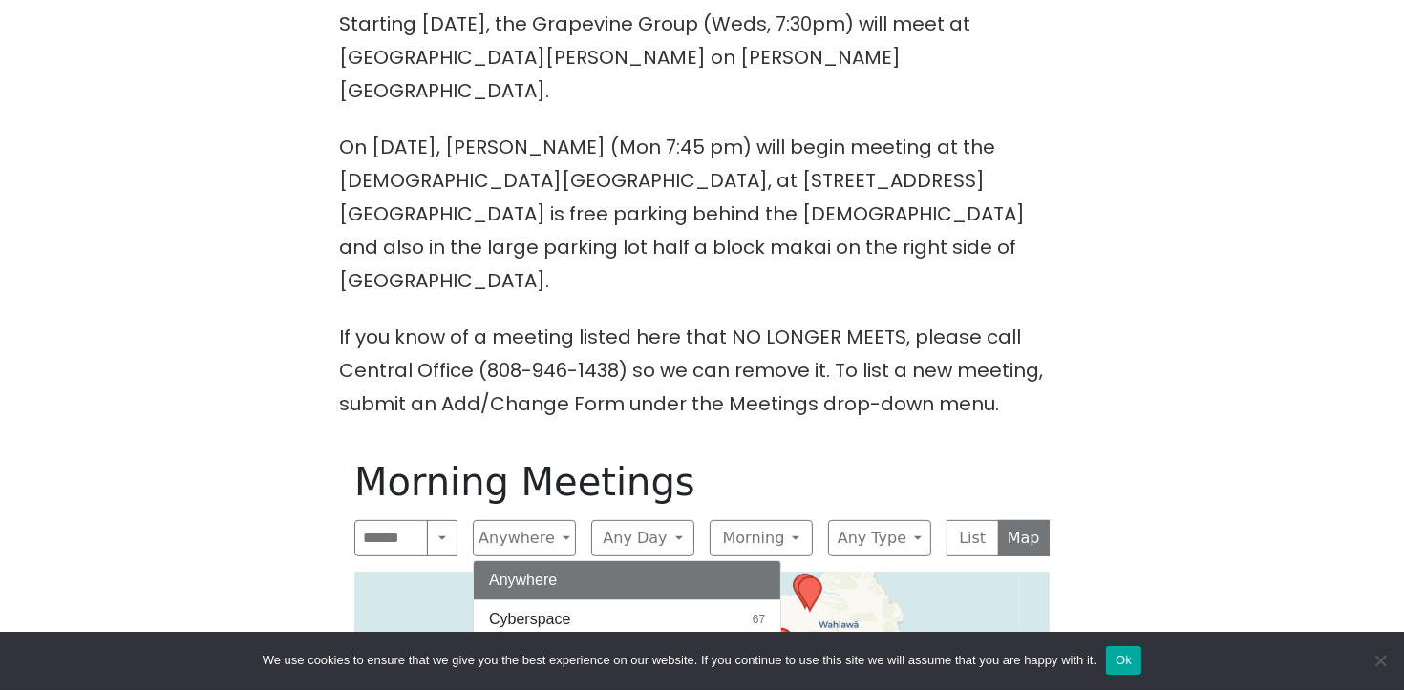
click at [1298, 512] on div "The Pioneer Group (Tues, 6:30, inside the Women’s Bld. at Central Union Church)…" at bounding box center [702, 537] width 1263 height 1239
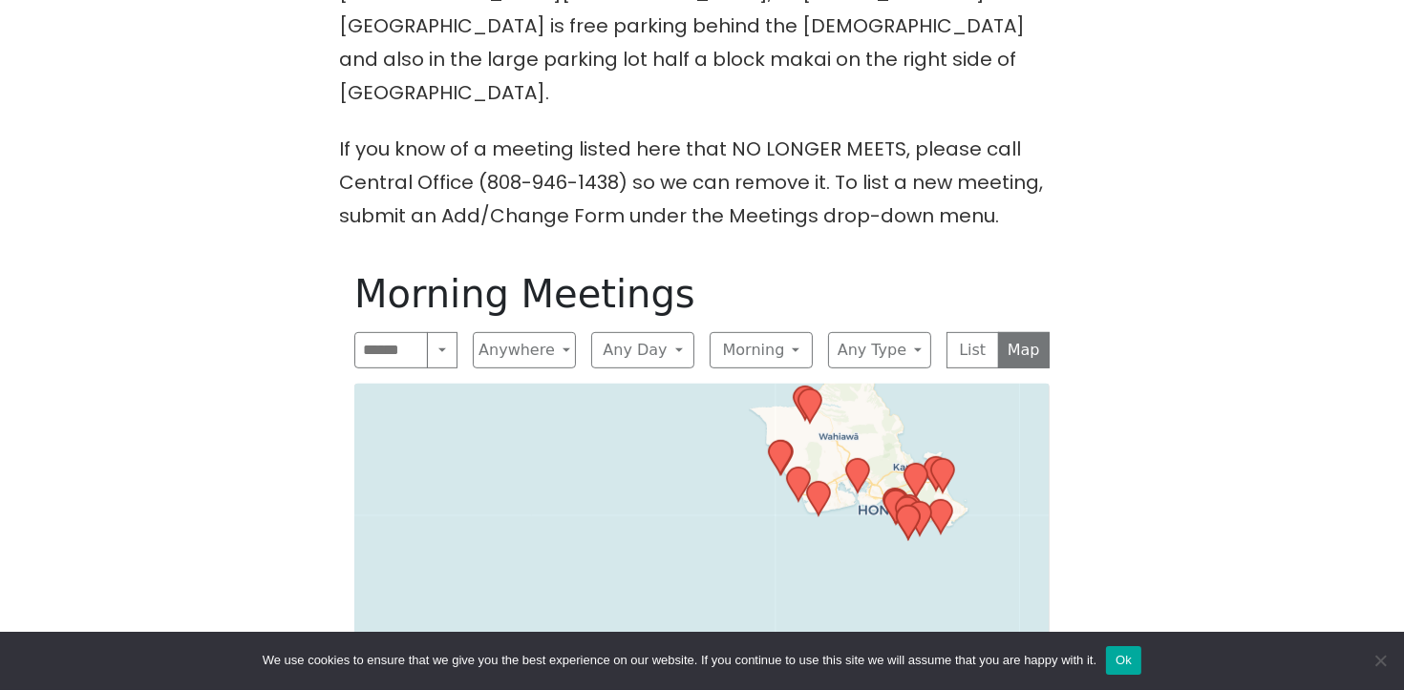
scroll to position [851, 0]
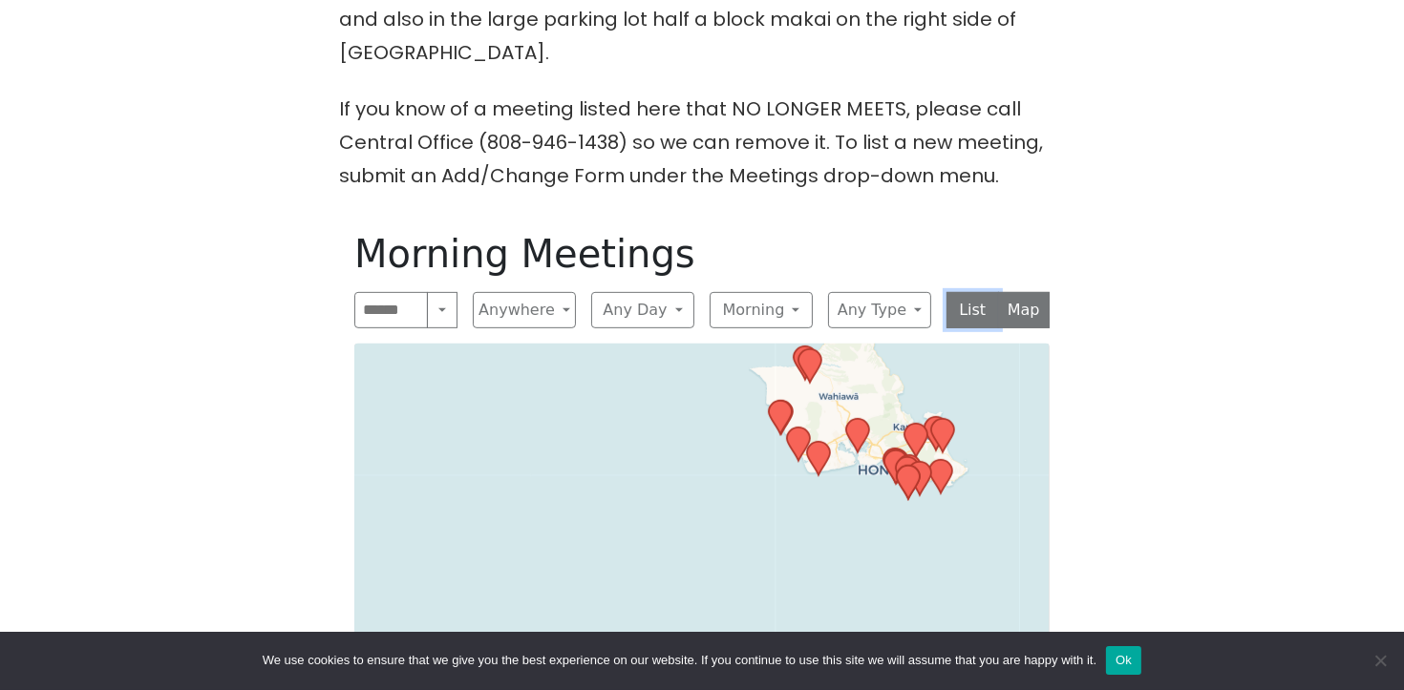
click at [971, 292] on button "List" at bounding box center [972, 310] width 53 height 36
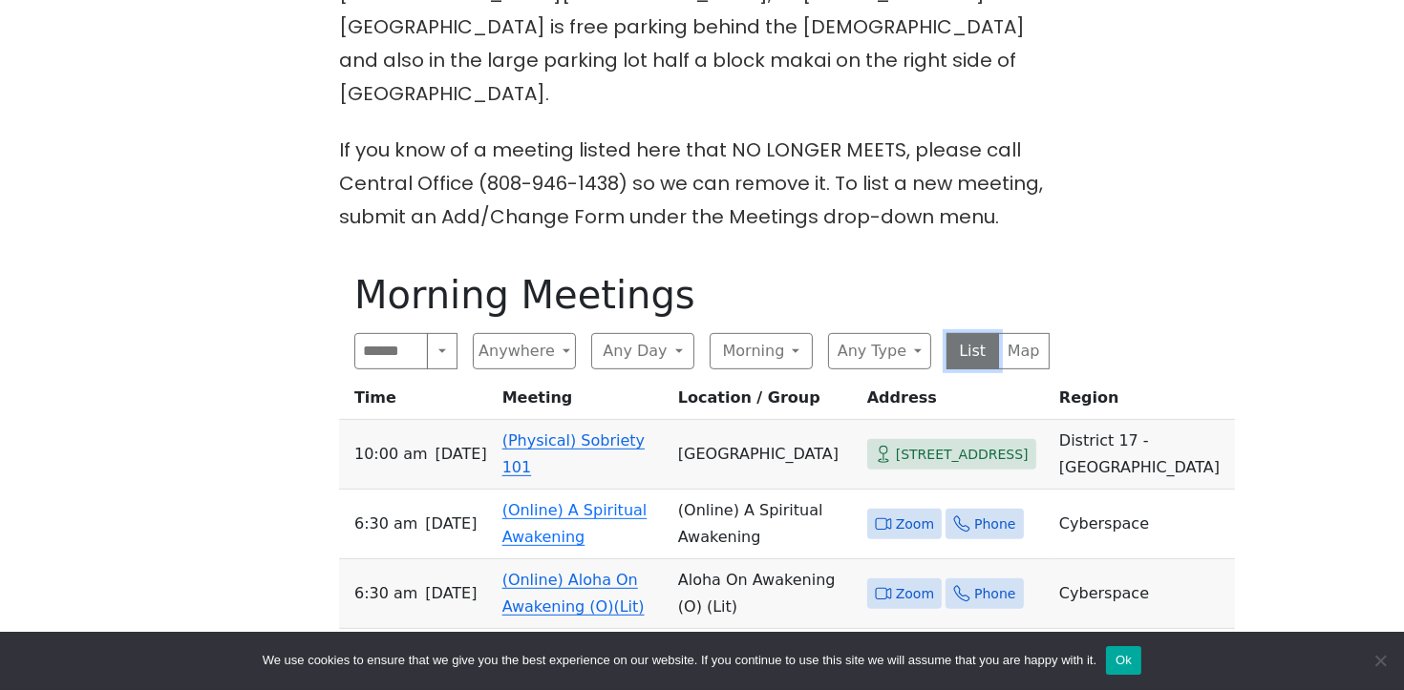
scroll to position [825, 0]
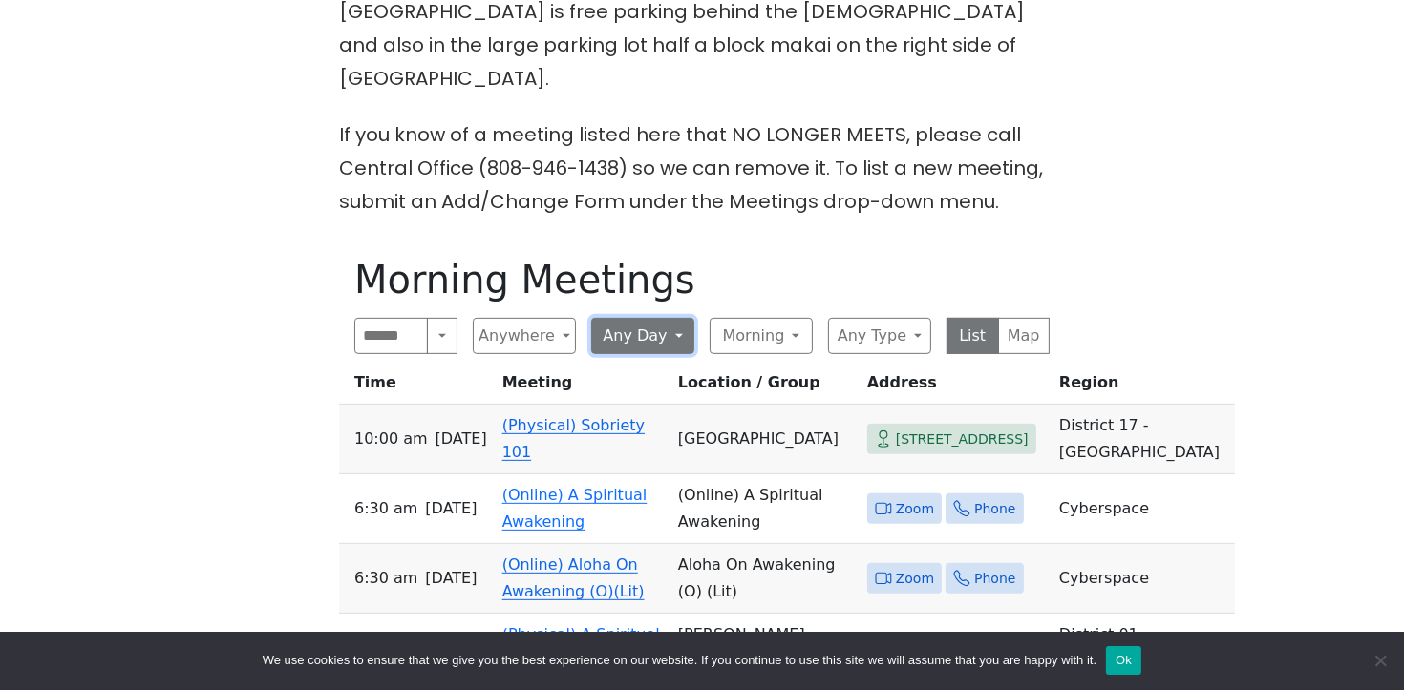
click at [669, 318] on button "Any Day" at bounding box center [642, 336] width 103 height 36
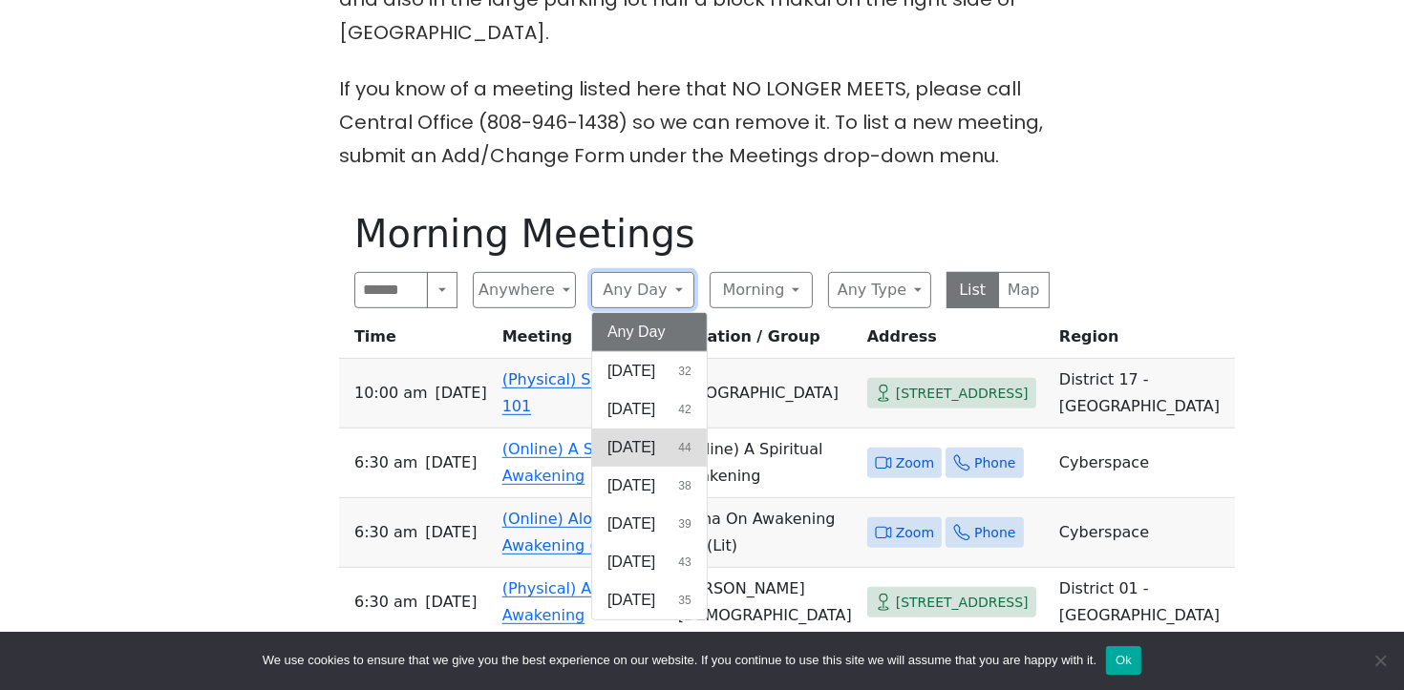
scroll to position [875, 0]
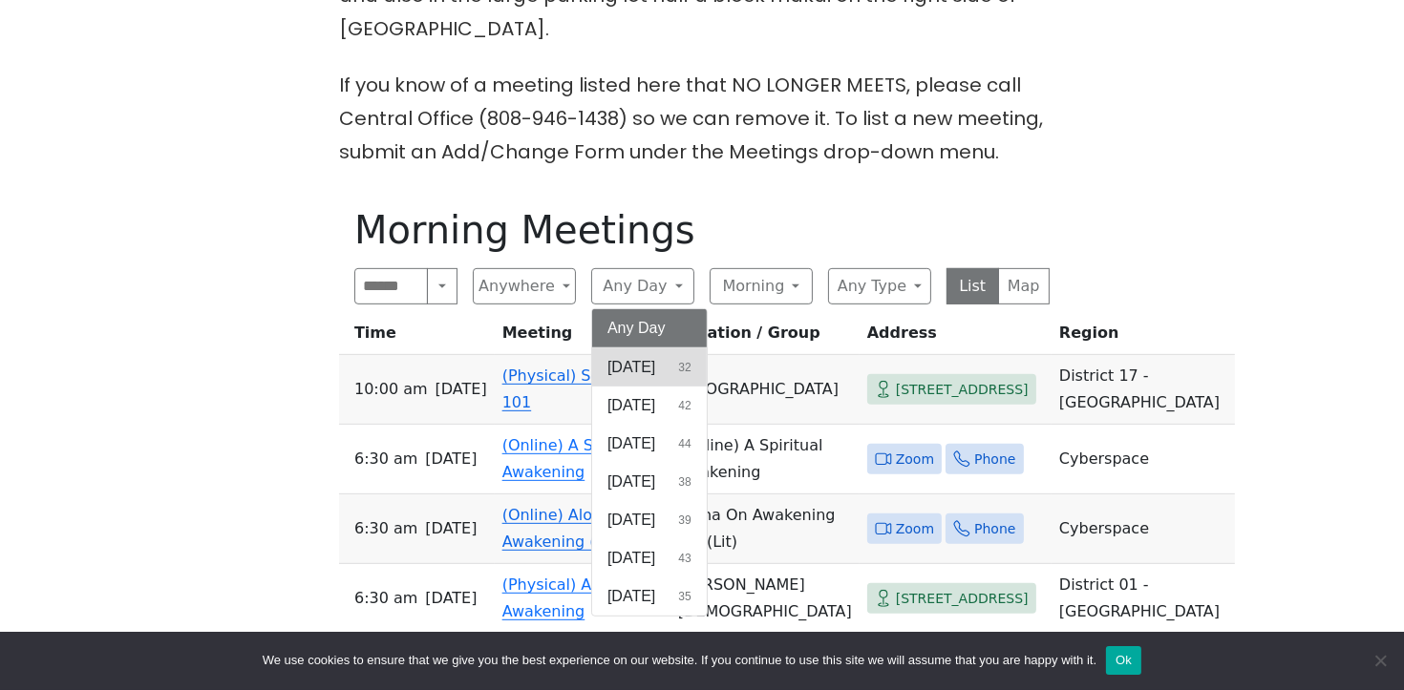
click at [673, 349] on button "Sunday 32" at bounding box center [649, 368] width 115 height 38
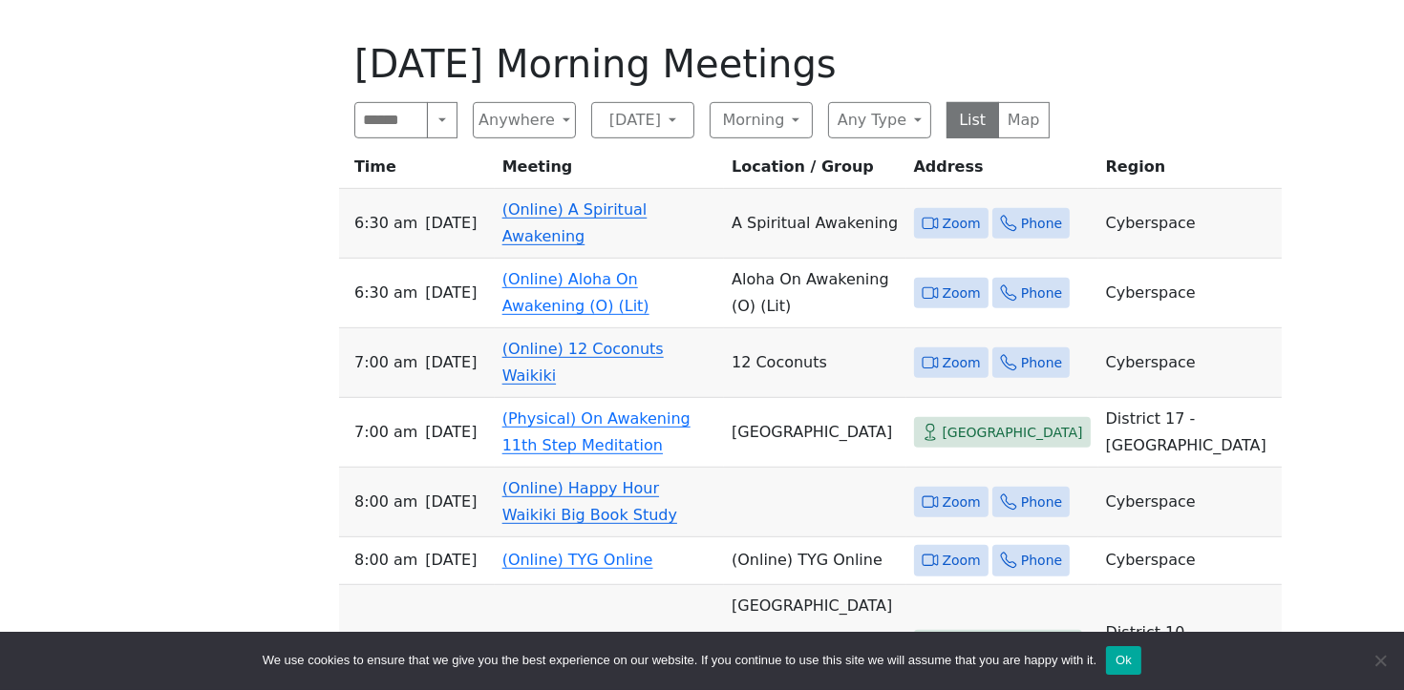
scroll to position [1068, 0]
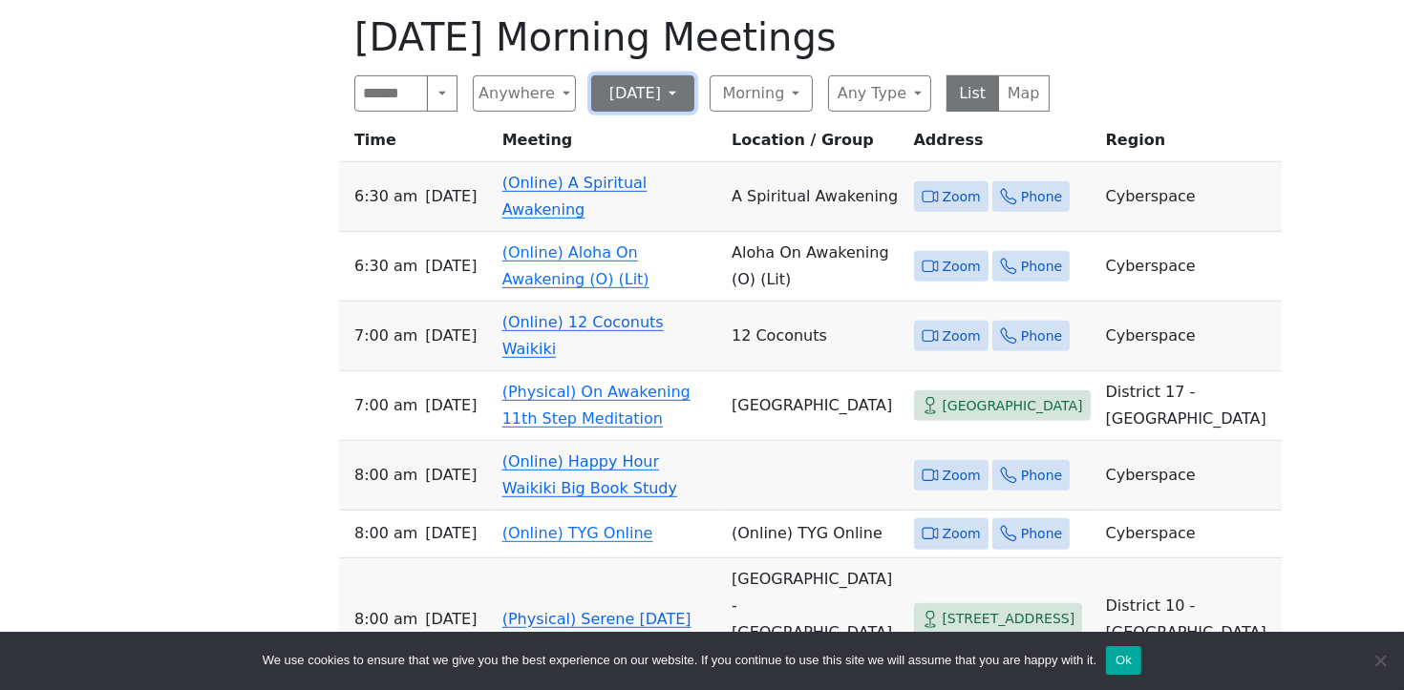
click at [660, 75] on button "Sunday" at bounding box center [642, 93] width 103 height 36
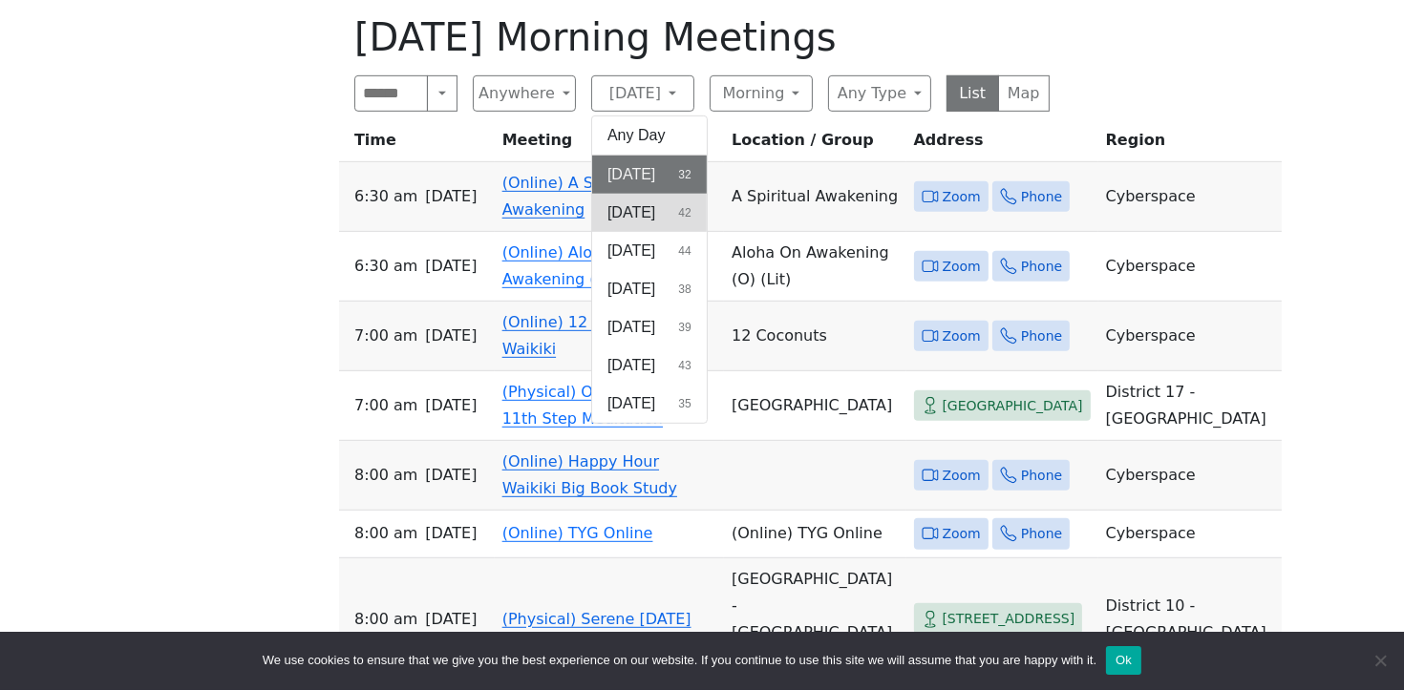
click at [707, 194] on button "Monday 42" at bounding box center [649, 213] width 115 height 38
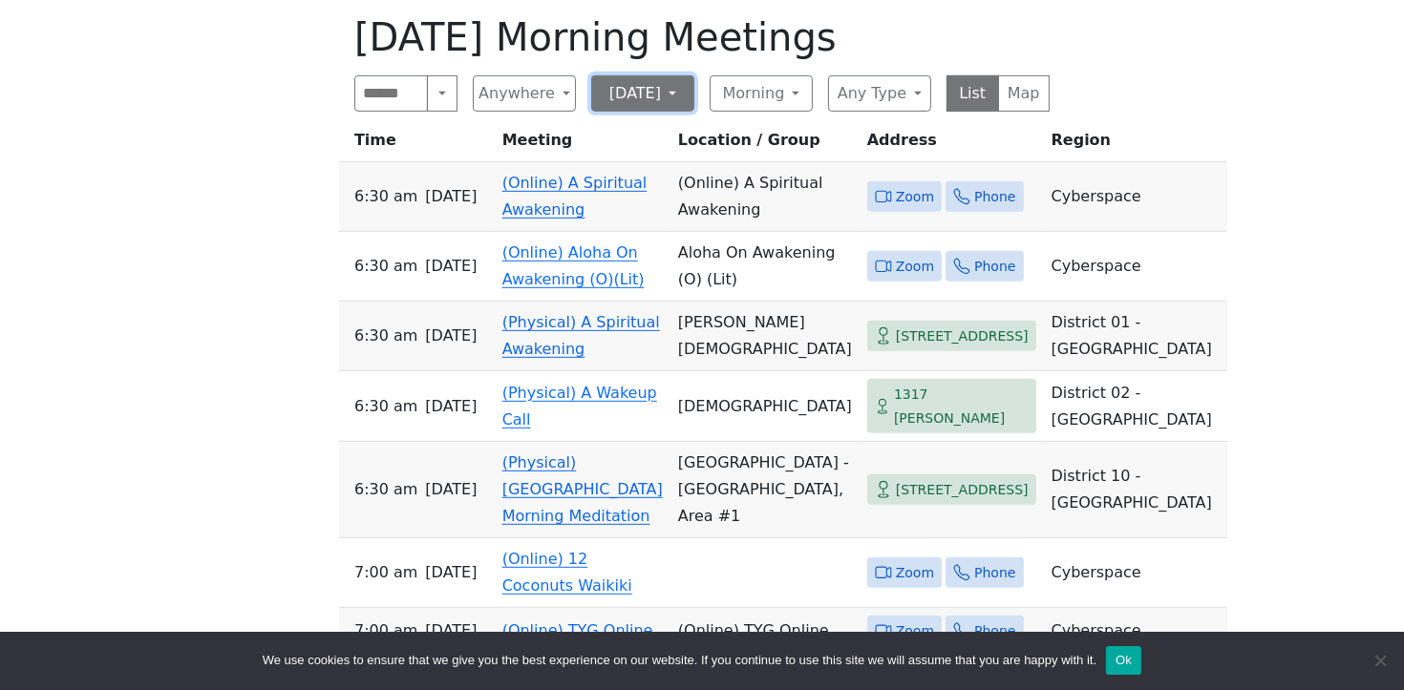
click at [678, 75] on button "Monday" at bounding box center [642, 93] width 103 height 36
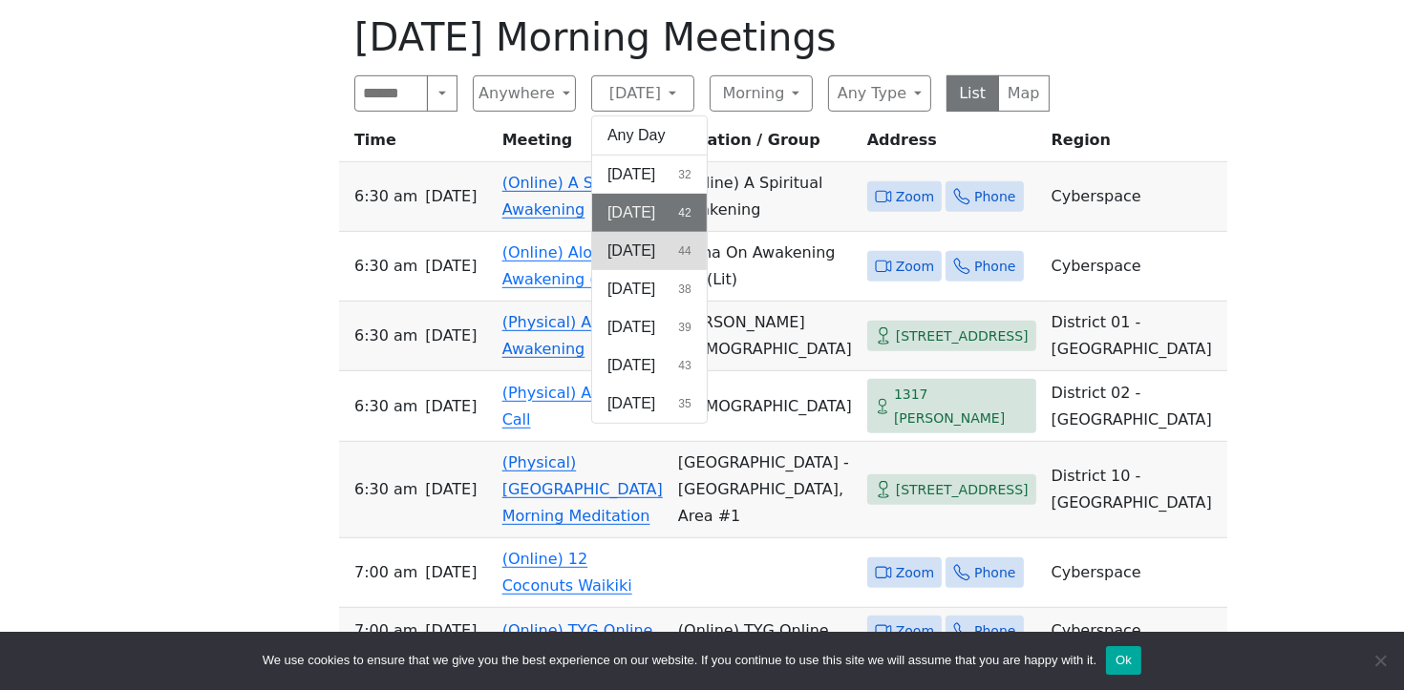
click at [704, 232] on button "Tuesday 44" at bounding box center [649, 251] width 115 height 38
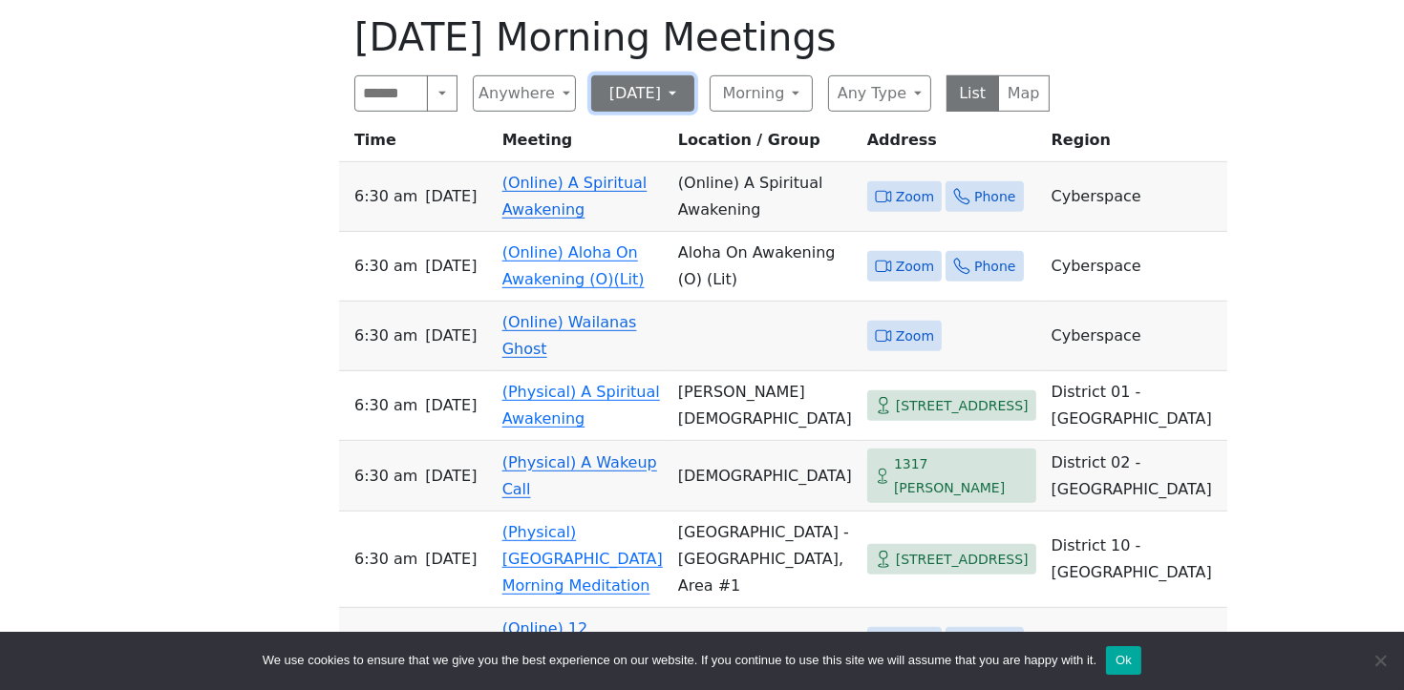
click at [674, 75] on button "Tuesday" at bounding box center [642, 93] width 103 height 36
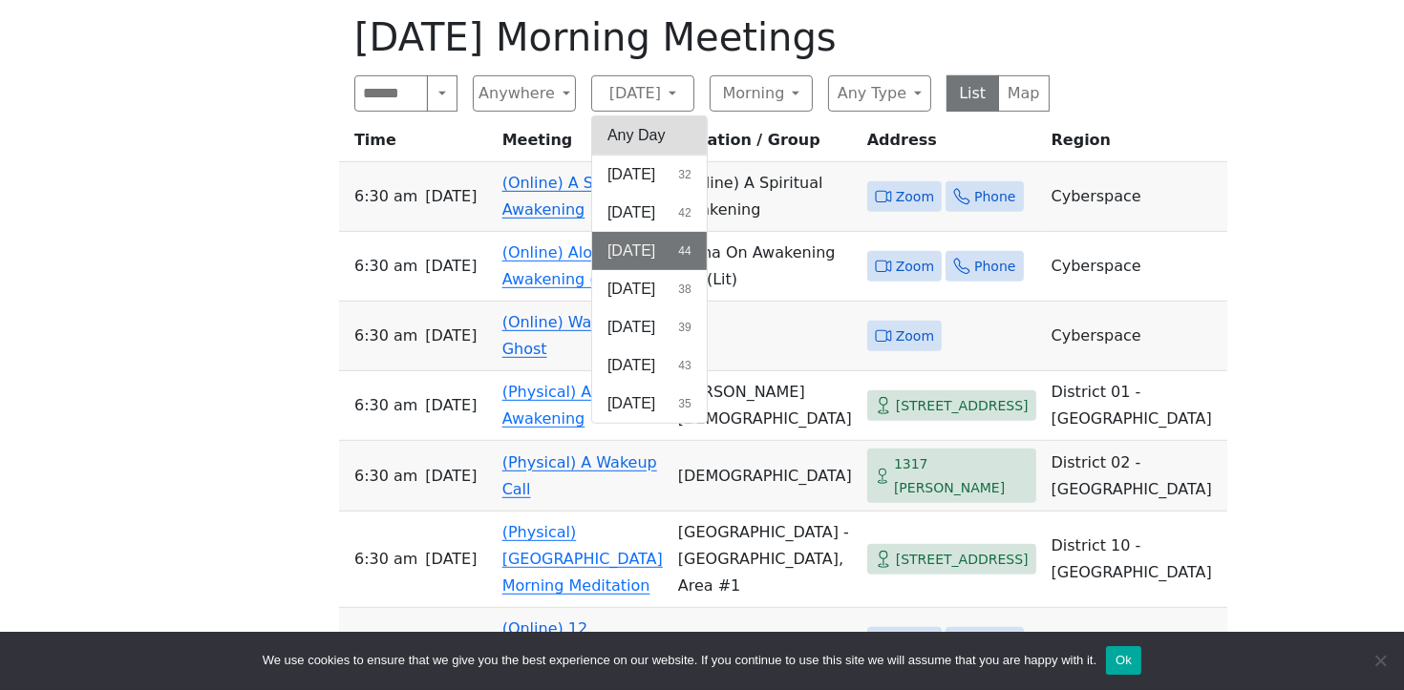
click at [666, 117] on button "Any Day" at bounding box center [649, 136] width 115 height 38
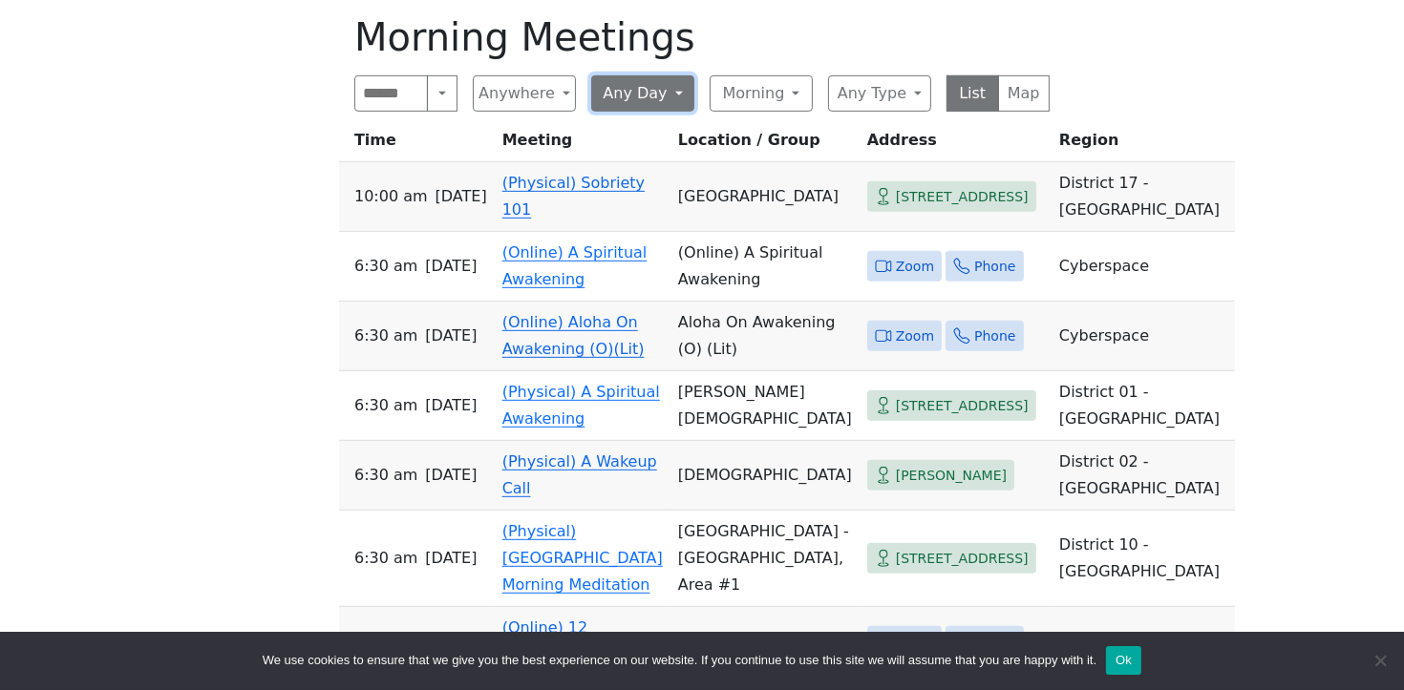
click at [675, 75] on button "Any Day" at bounding box center [642, 93] width 103 height 36
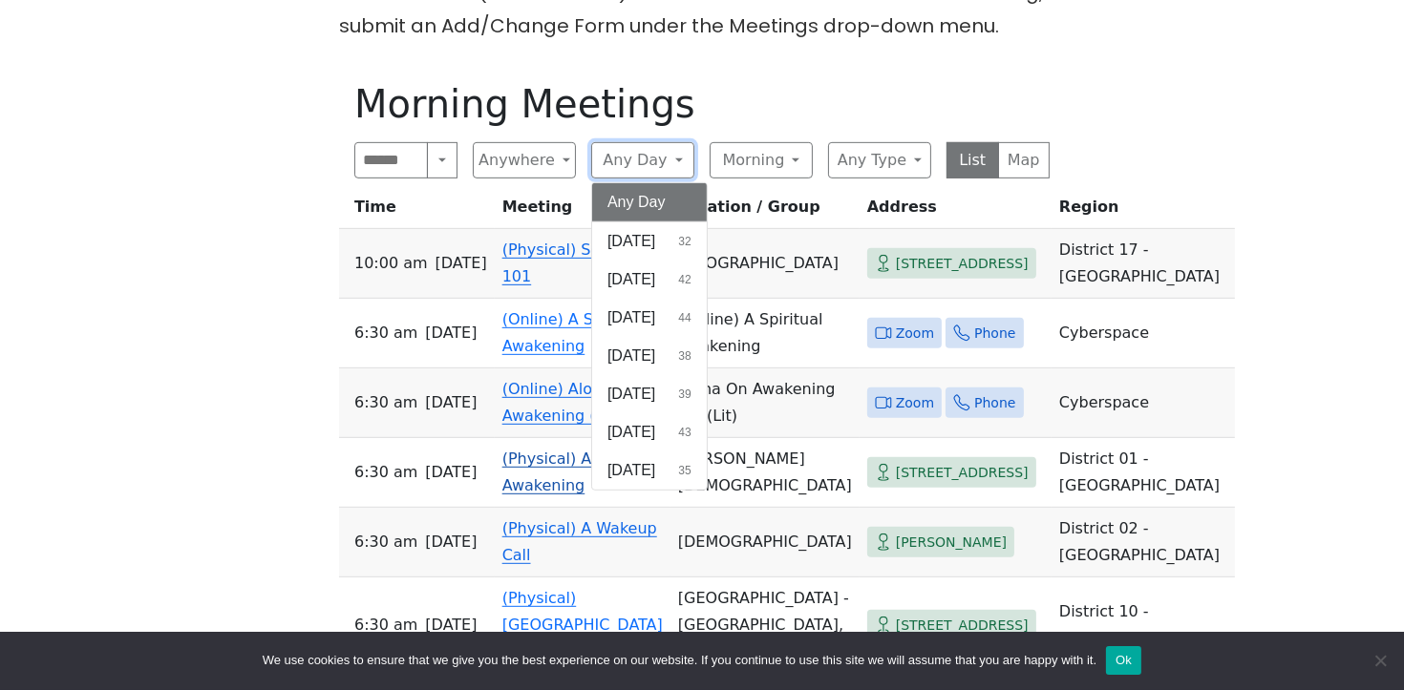
scroll to position [884, 0]
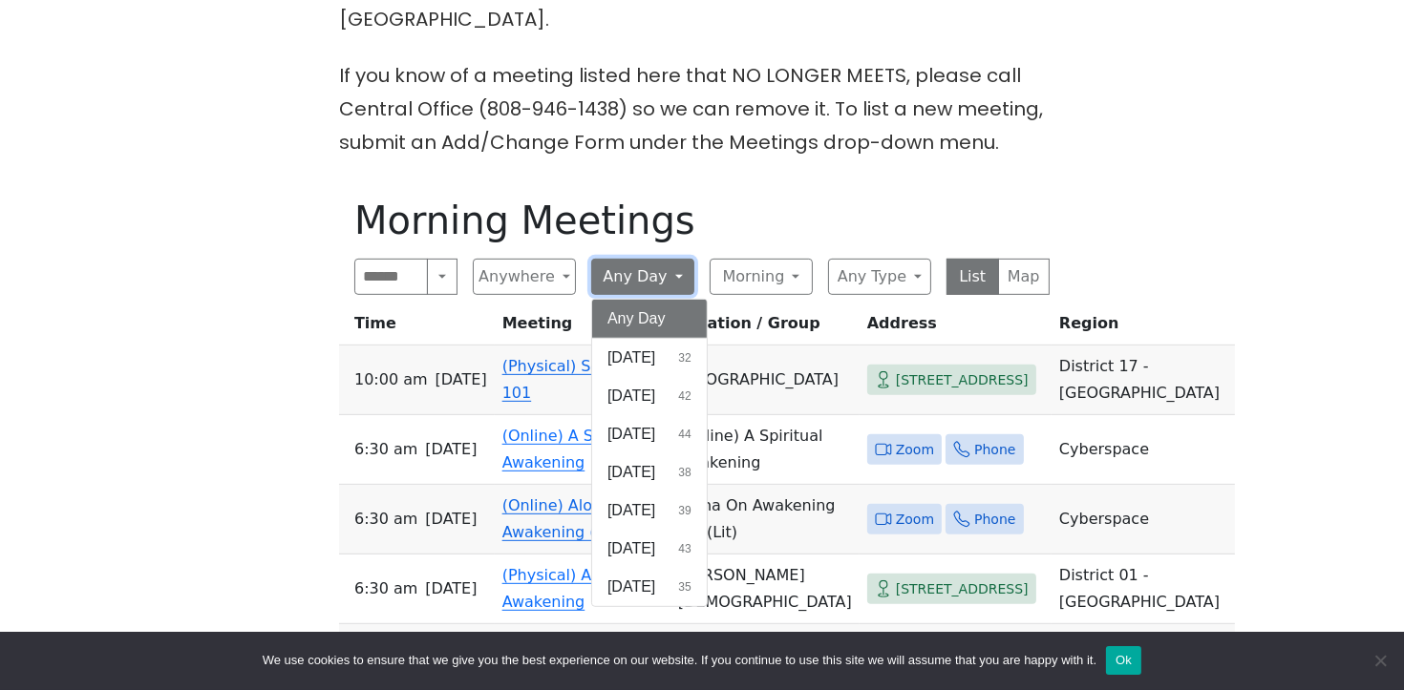
click at [657, 259] on button "Any Day" at bounding box center [642, 277] width 103 height 36
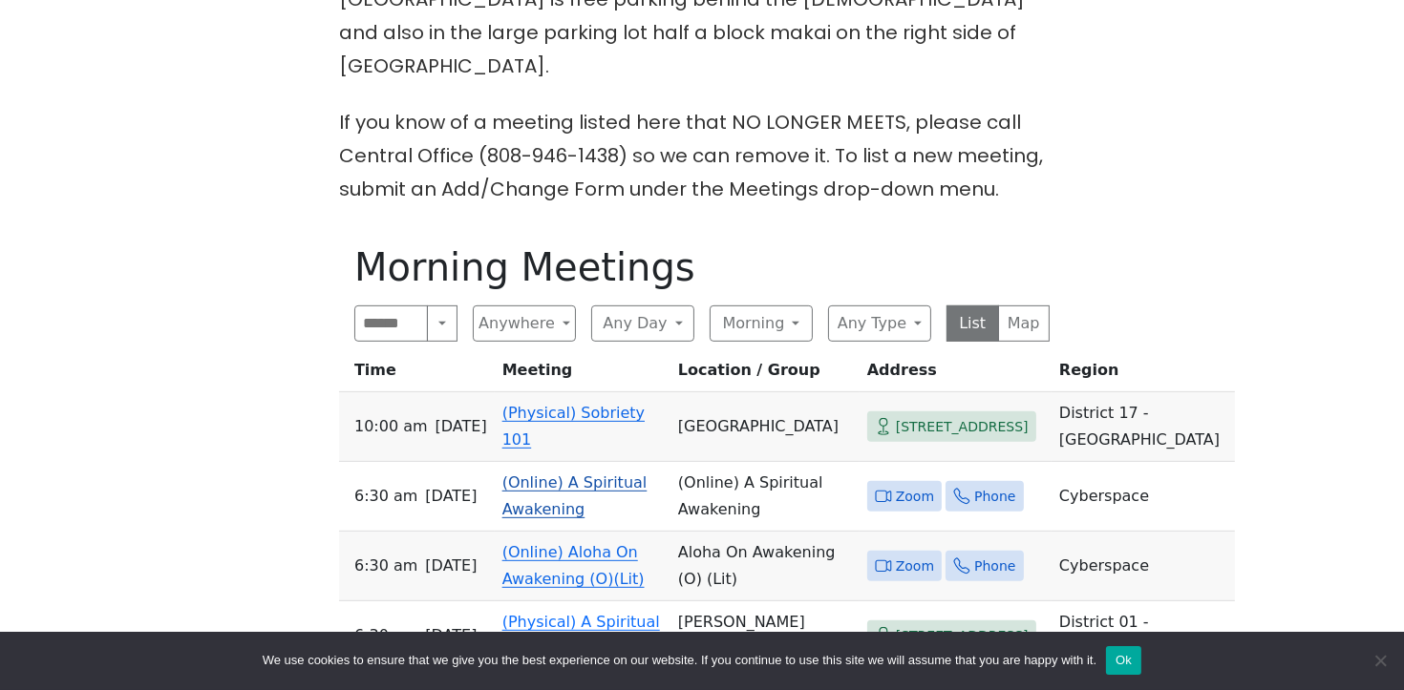
scroll to position [0, 0]
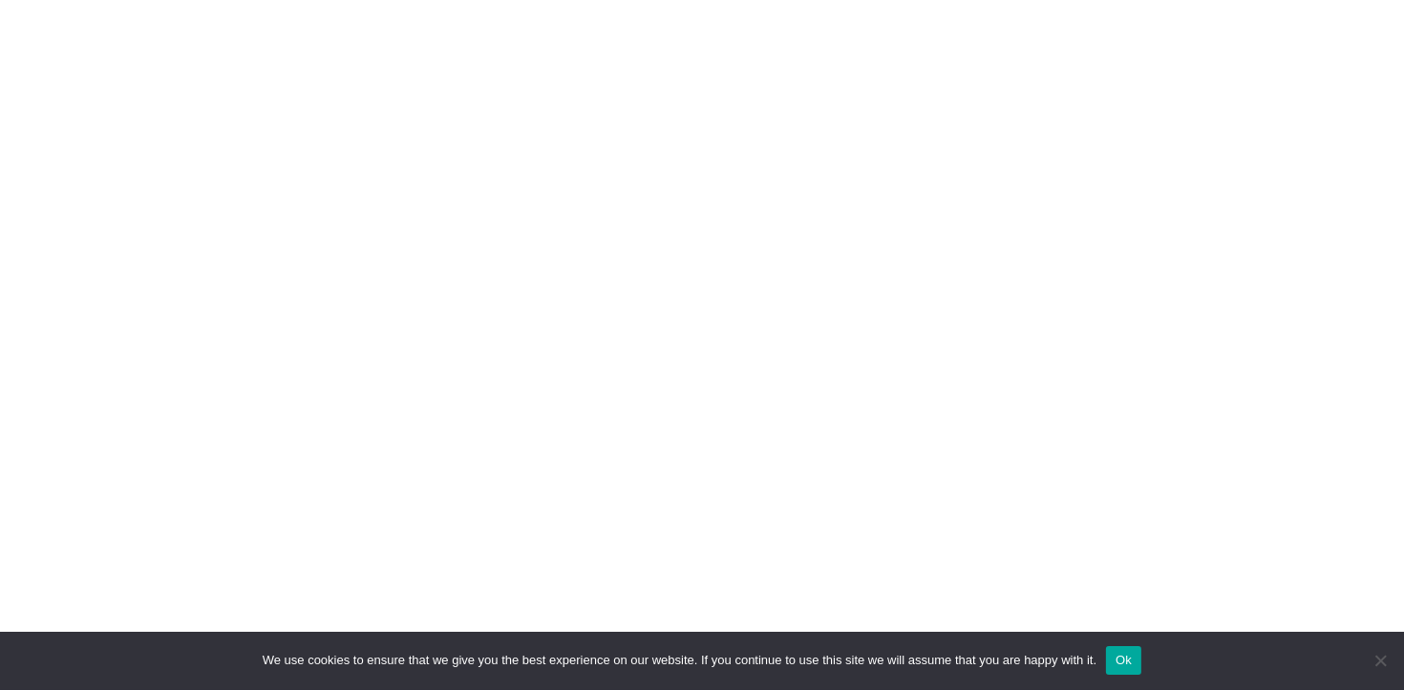
scroll to position [588, 0]
